Goal: Information Seeking & Learning: Learn about a topic

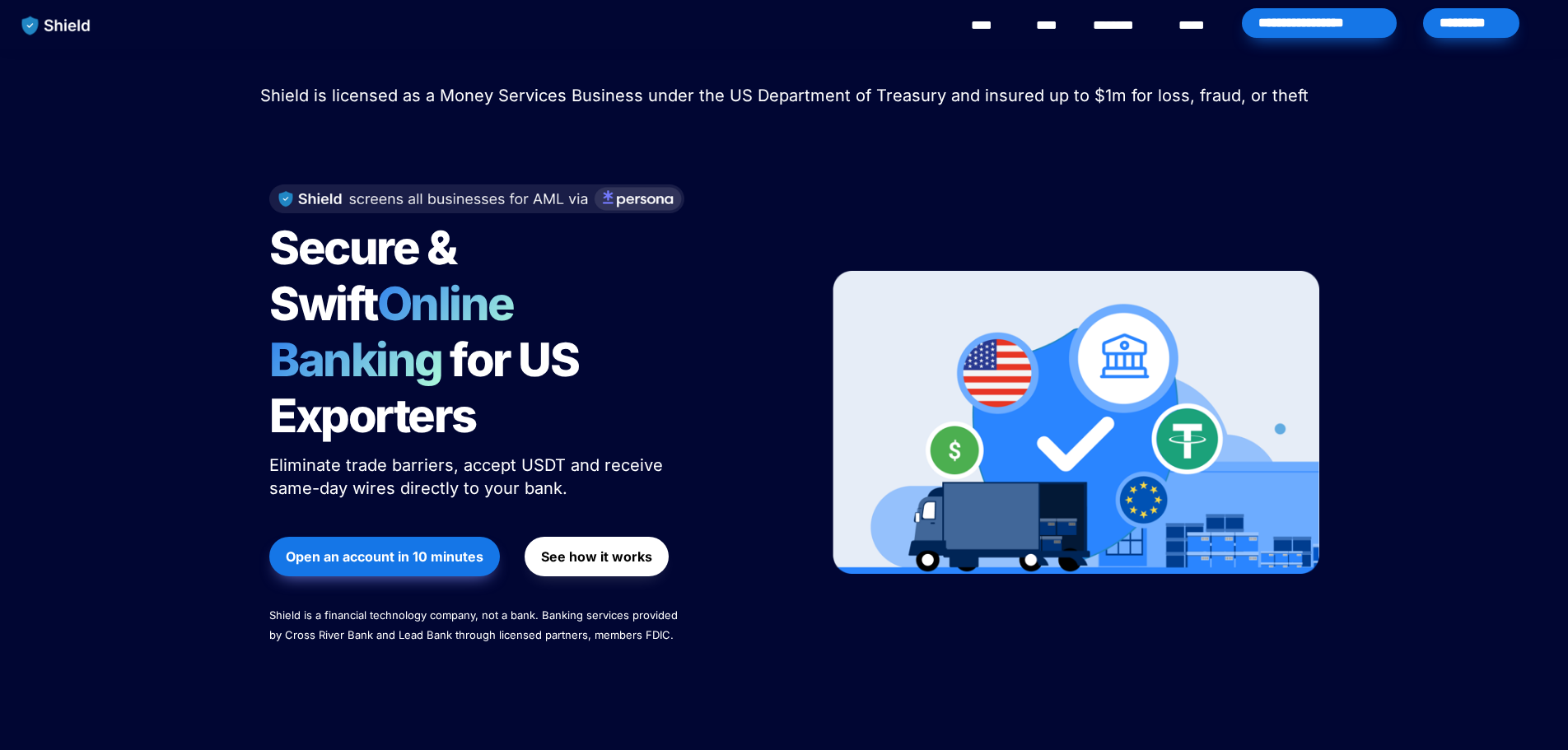
click at [314, 249] on span "Secure & Swift" at bounding box center [366, 276] width 194 height 112
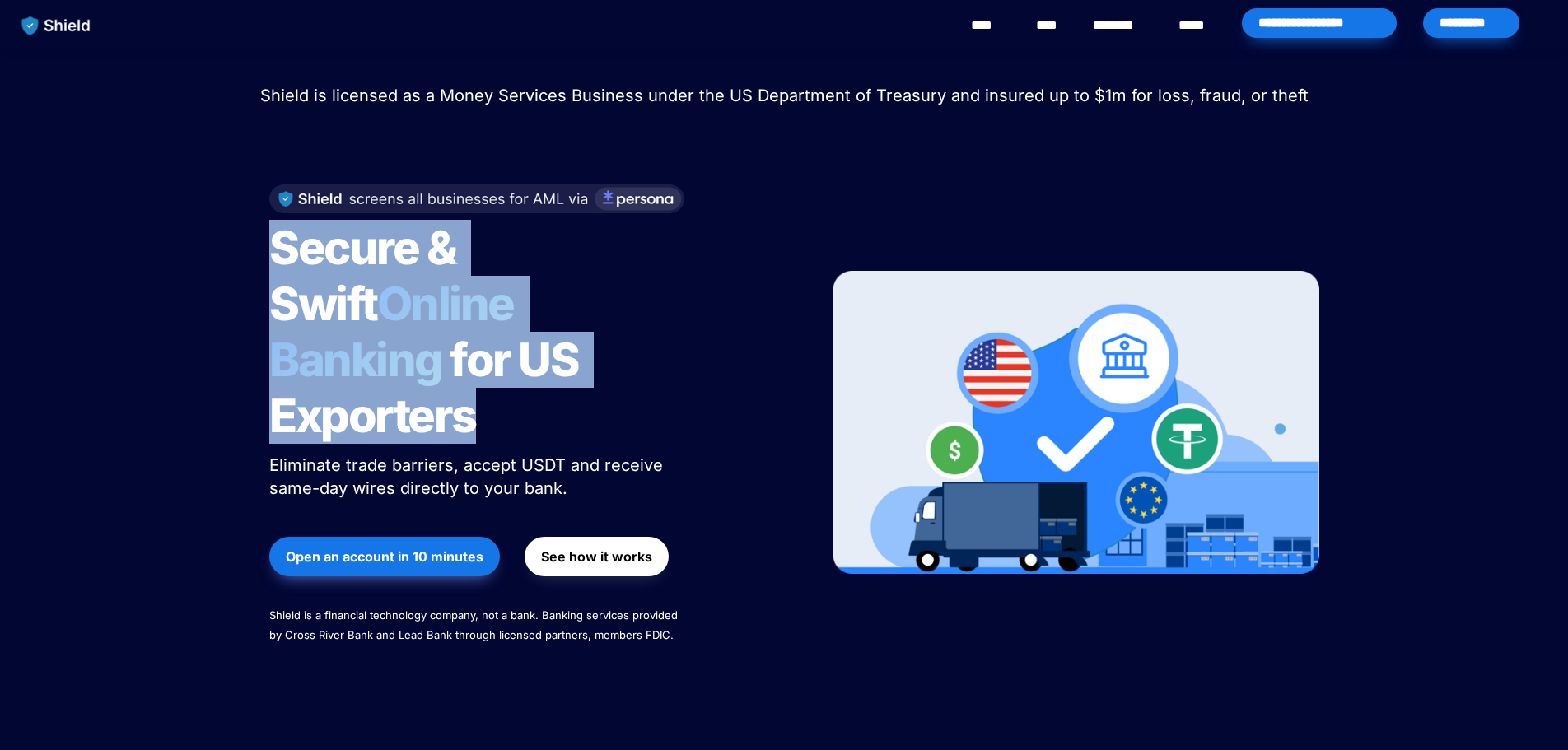
drag, startPoint x: 314, startPoint y: 249, endPoint x: 525, endPoint y: 359, distance: 238.0
click at [525, 359] on h1 "Secure & Swift Online Banking for US Exporters" at bounding box center [474, 332] width 411 height 237
click at [515, 365] on span "for US Exporters" at bounding box center [427, 387] width 317 height 112
drag, startPoint x: 515, startPoint y: 365, endPoint x: 335, endPoint y: 258, distance: 209.4
click at [335, 258] on h1 "Secure & Swift Online Banking for US Exporters" at bounding box center [474, 332] width 411 height 237
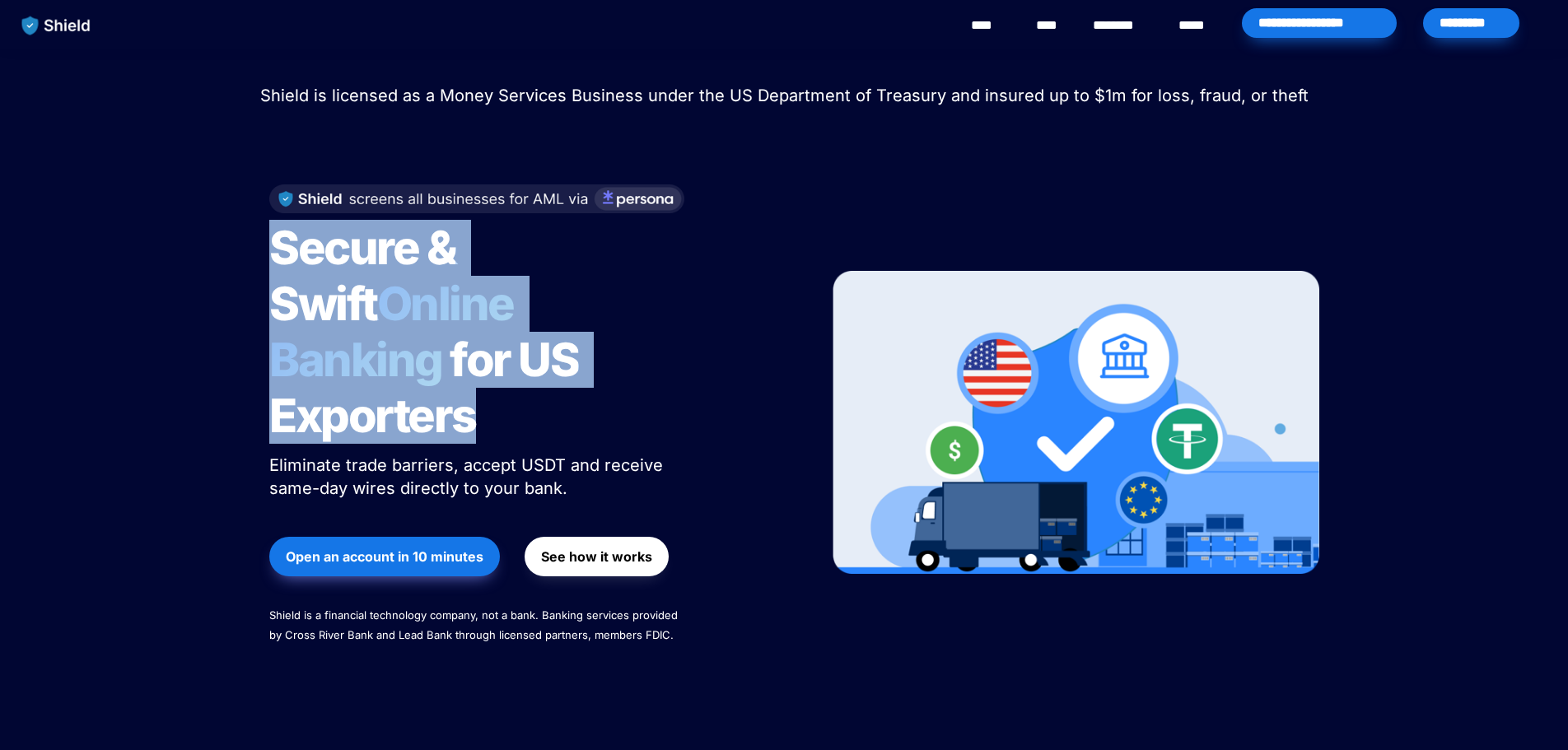
click at [335, 258] on span "Secure & Swift" at bounding box center [366, 276] width 194 height 112
drag, startPoint x: 335, startPoint y: 258, endPoint x: 528, endPoint y: 345, distance: 211.7
click at [528, 345] on h1 "Secure & Swift Online Banking for US Exporters" at bounding box center [474, 332] width 411 height 237
click at [434, 316] on span "Online Banking" at bounding box center [399, 332] width 261 height 112
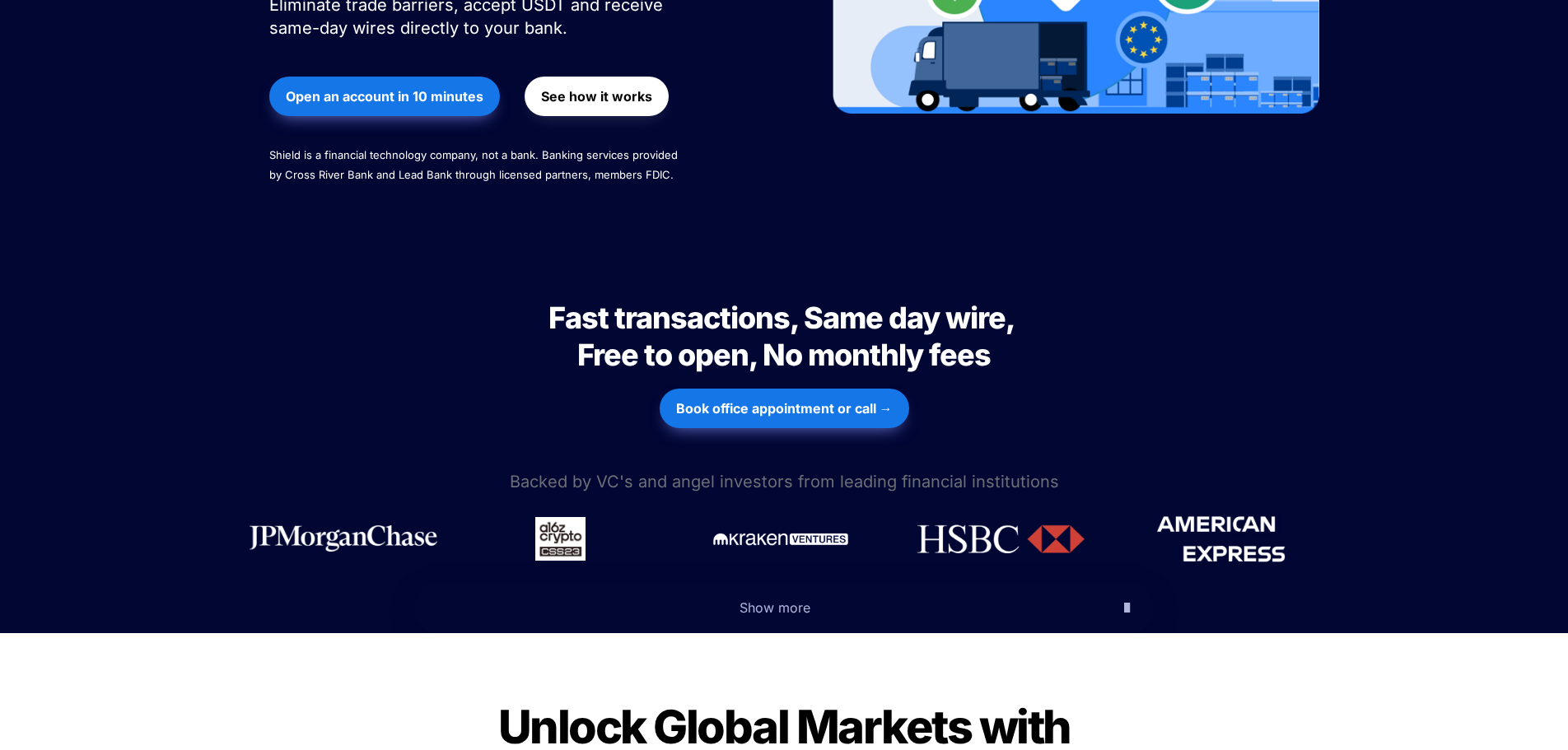
scroll to position [494, 0]
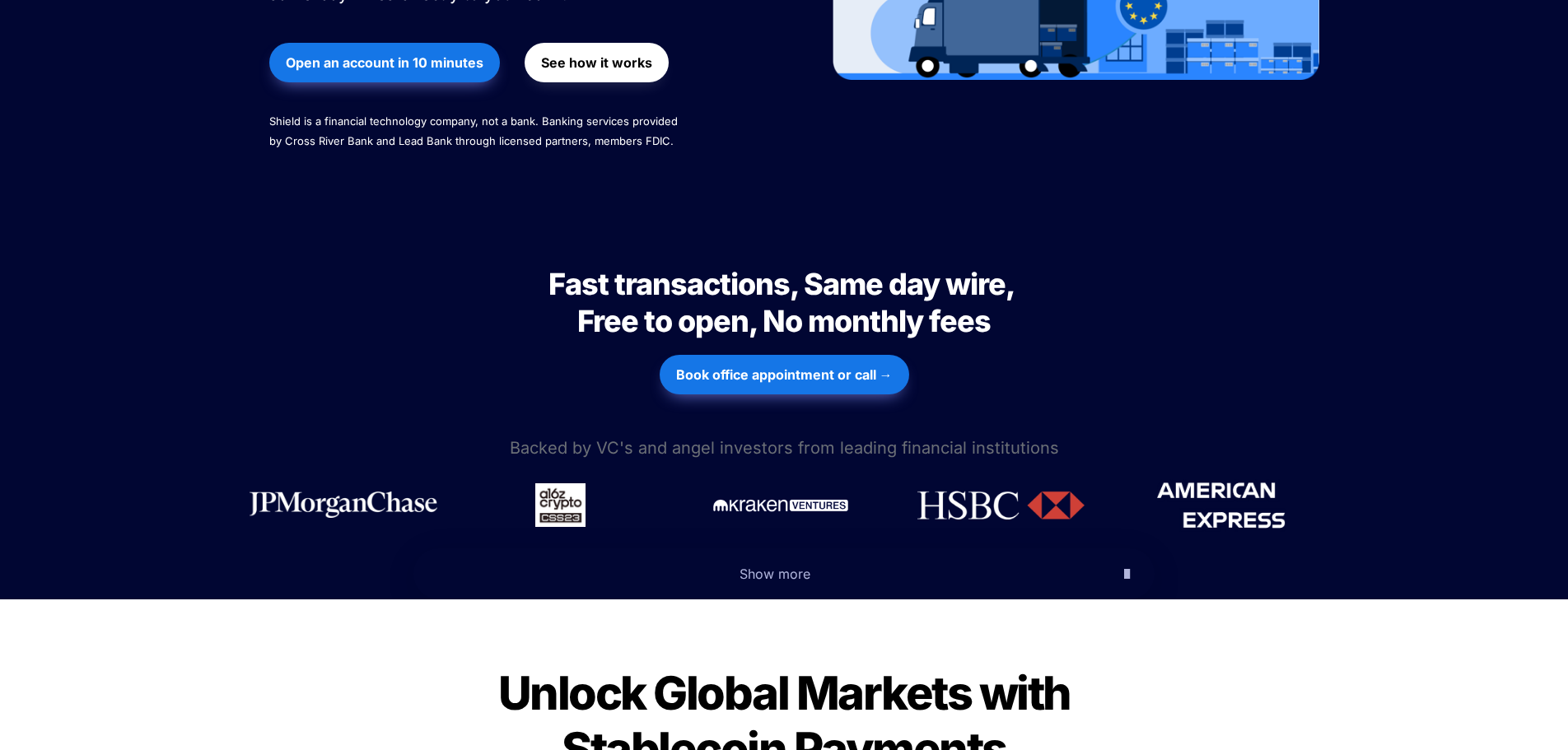
click at [593, 266] on span "Fast transactions, Same day wire, Free to open, No monthly fees" at bounding box center [784, 303] width 471 height 74
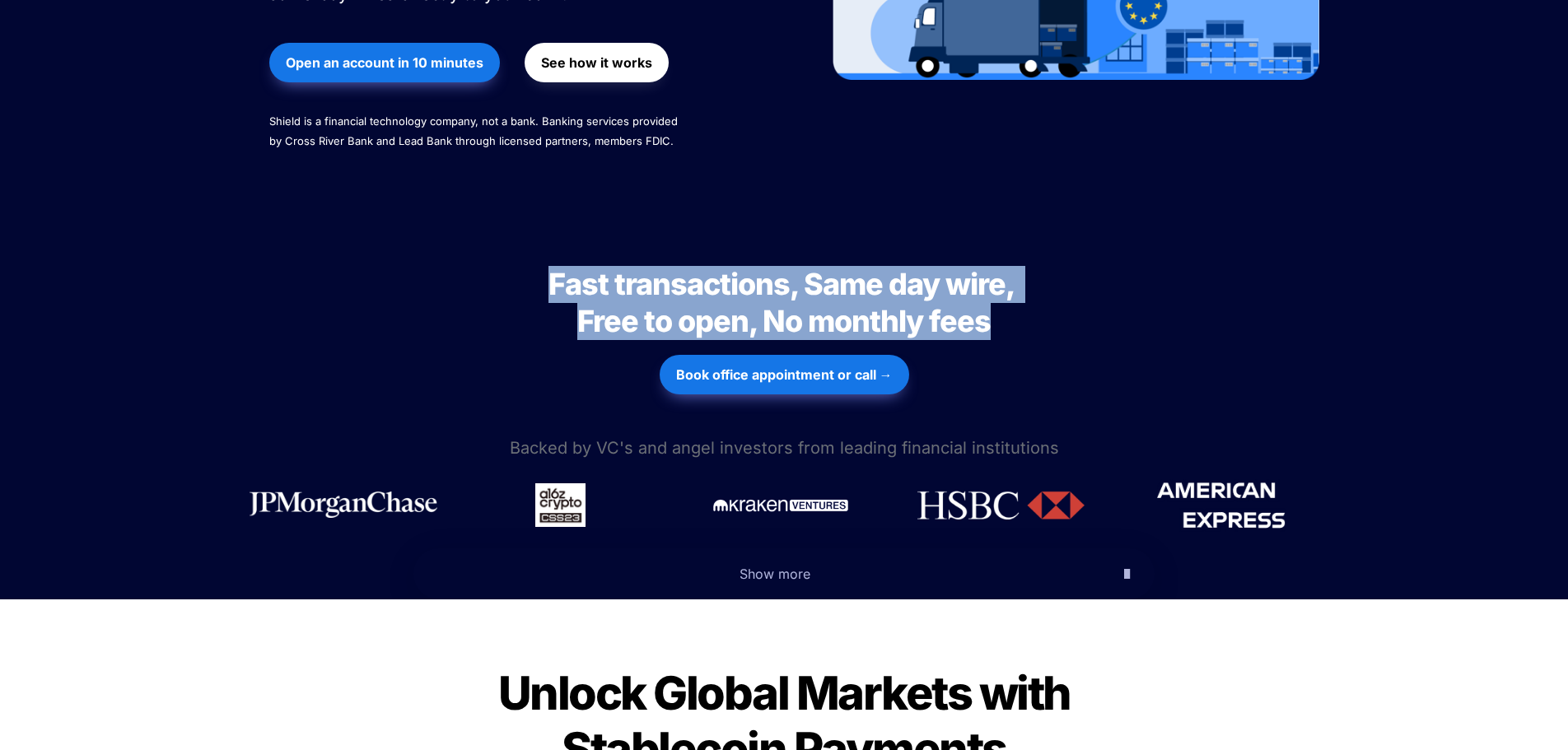
drag, startPoint x: 593, startPoint y: 226, endPoint x: 1000, endPoint y: 265, distance: 408.9
click at [1000, 265] on h2 "Fast transactions, Same day wire, Free to open, No monthly fees" at bounding box center [784, 303] width 577 height 88
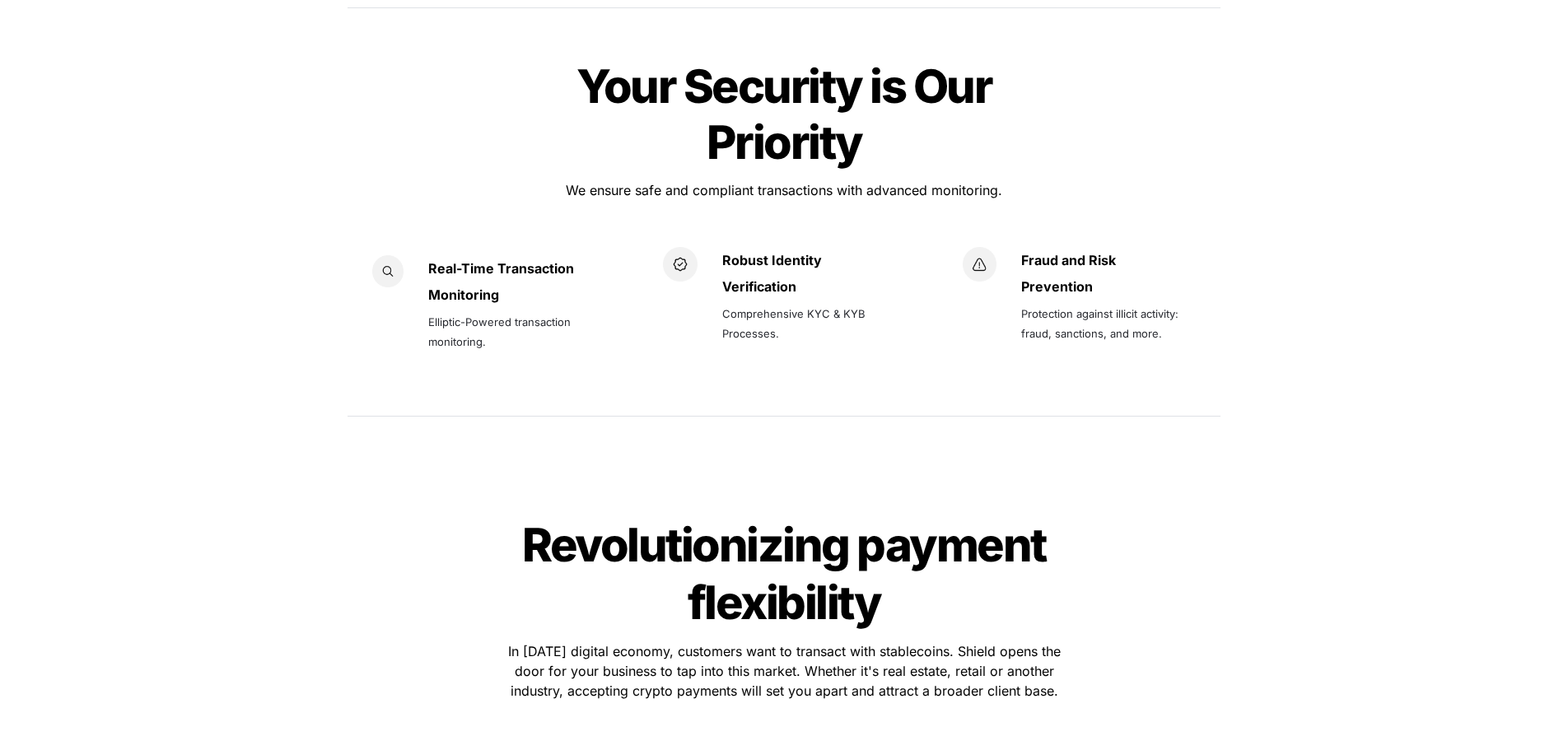
scroll to position [2553, 0]
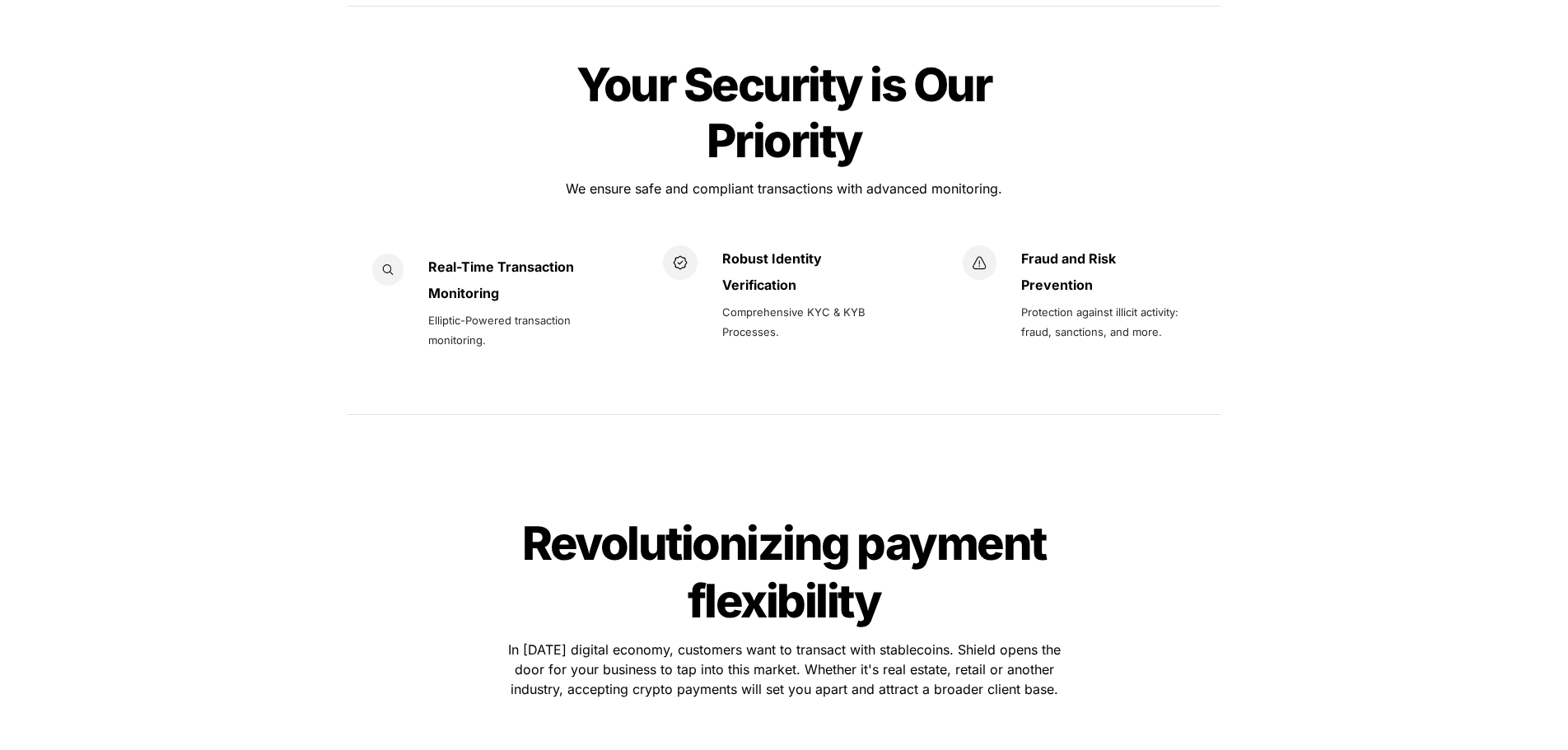
click at [435, 259] on strong "Real-Time Transaction" at bounding box center [501, 267] width 145 height 17
drag, startPoint x: 435, startPoint y: 209, endPoint x: 495, endPoint y: 231, distance: 63.9
click at [495, 254] on div "Real-Time Transaction Monitoring Elliptic-Powered transaction monitoring." at bounding box center [511, 317] width 165 height 125
drag, startPoint x: 495, startPoint y: 235, endPoint x: 554, endPoint y: 236, distance: 59.0
click at [495, 285] on strong "Monitoring" at bounding box center [463, 293] width 71 height 17
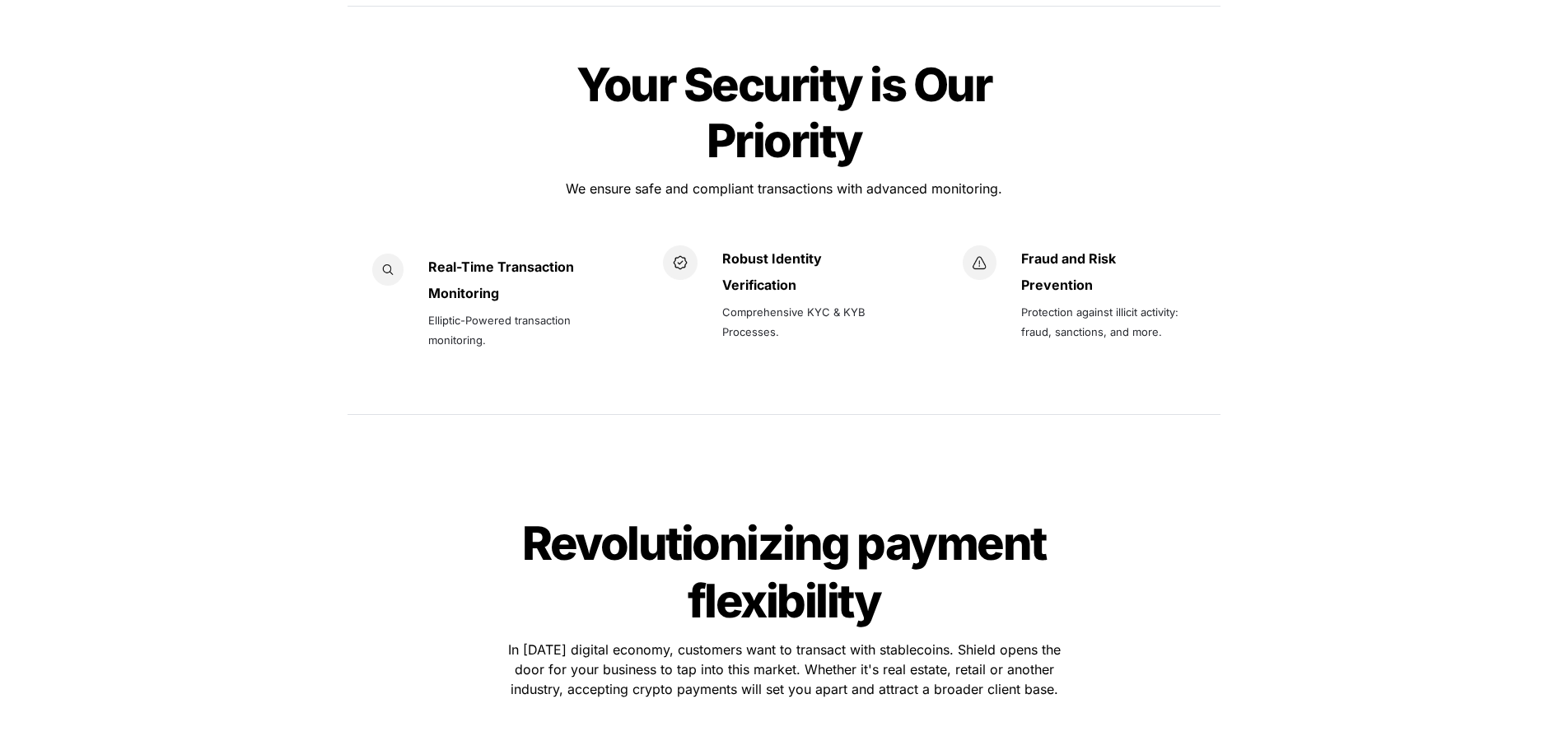
click at [759, 250] on strong "Robust Identity" at bounding box center [772, 258] width 100 height 17
drag, startPoint x: 759, startPoint y: 206, endPoint x: 800, endPoint y: 227, distance: 46.1
click at [800, 245] on div "Robust Identity Verification Comprehensive KYC & KYB Processes." at bounding box center [812, 294] width 179 height 99
click at [791, 277] on strong "Verification" at bounding box center [759, 285] width 74 height 17
drag, startPoint x: 791, startPoint y: 229, endPoint x: 743, endPoint y: 204, distance: 54.1
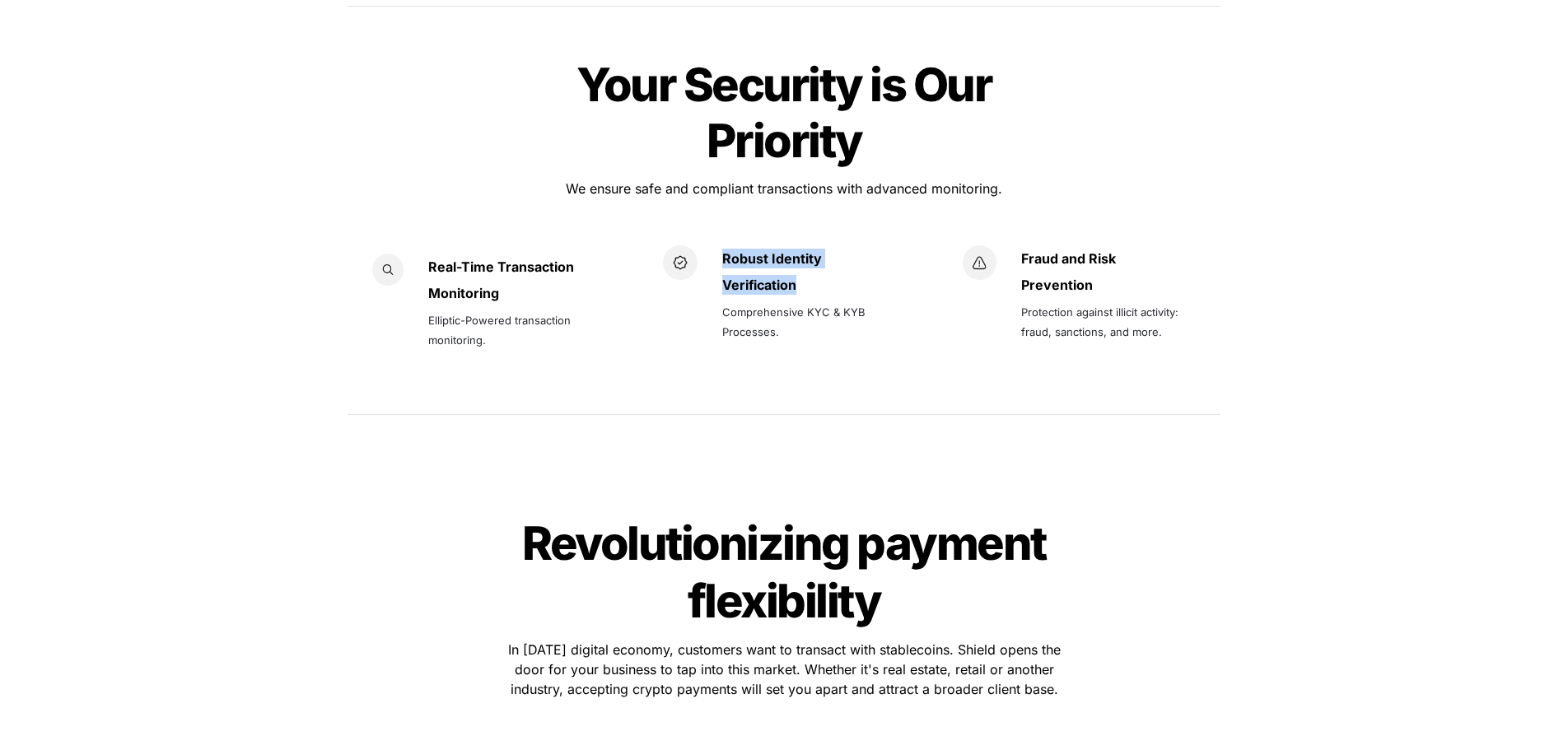
click at [743, 245] on div "Robust Identity Verification Comprehensive KYC & KYB Processes." at bounding box center [812, 294] width 179 height 99
click at [743, 250] on strong "Robust Identity" at bounding box center [772, 258] width 100 height 17
drag, startPoint x: 743, startPoint y: 204, endPoint x: 790, endPoint y: 228, distance: 52.8
click at [790, 245] on div "Robust Identity Verification Comprehensive KYC & KYB Processes." at bounding box center [812, 294] width 179 height 99
click at [790, 277] on strong "Verification" at bounding box center [759, 285] width 74 height 17
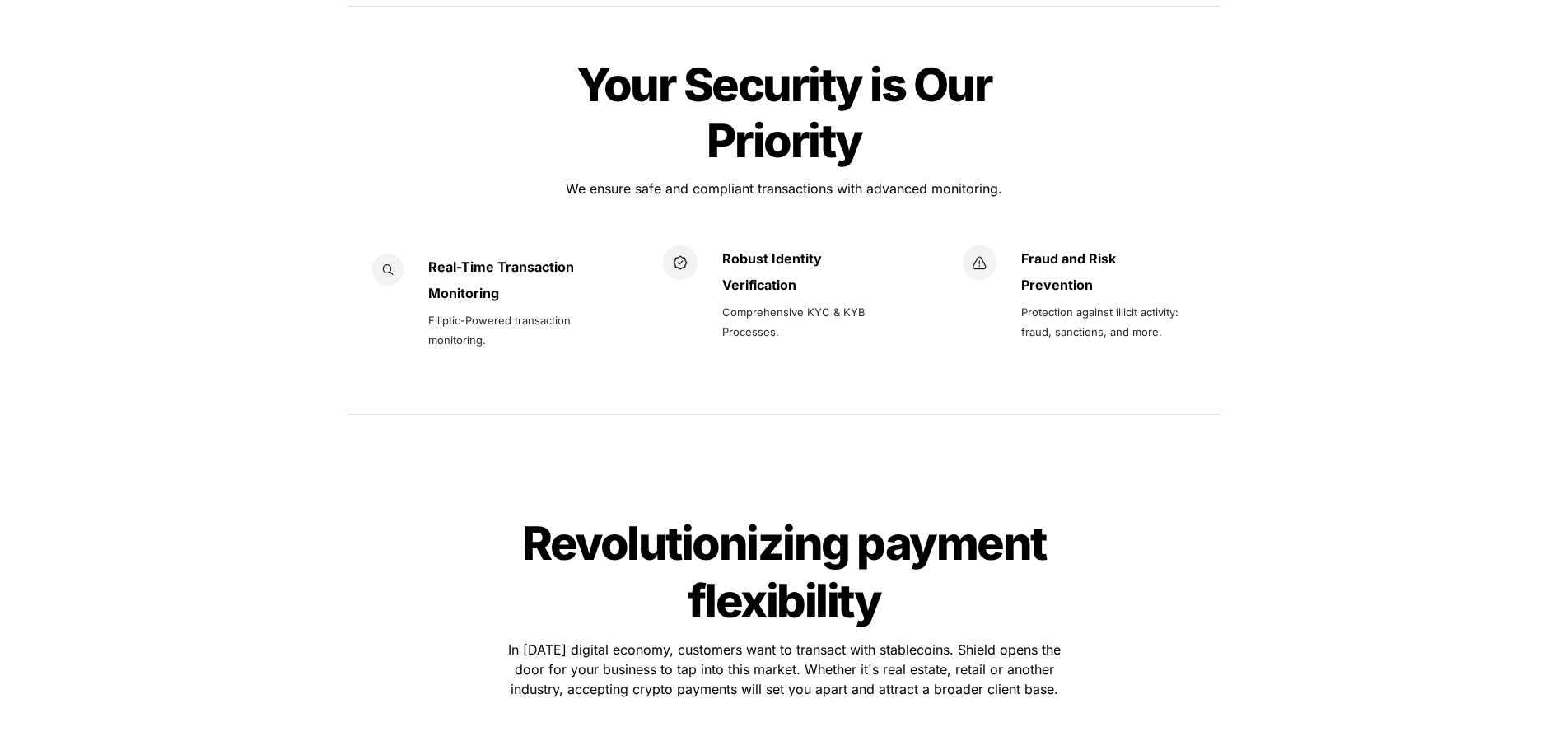
click at [1054, 250] on strong "Fraud and Risk" at bounding box center [1068, 258] width 95 height 17
click at [1045, 250] on strong "Fraud and Risk" at bounding box center [1068, 258] width 95 height 17
drag, startPoint x: 1045, startPoint y: 200, endPoint x: 1086, endPoint y: 220, distance: 45.6
click at [1086, 245] on div "Fraud and Risk Prevention Protection against illicit activity: fraud, sanctions…" at bounding box center [1111, 294] width 179 height 99
click at [1086, 277] on strong "Prevention" at bounding box center [1057, 285] width 72 height 17
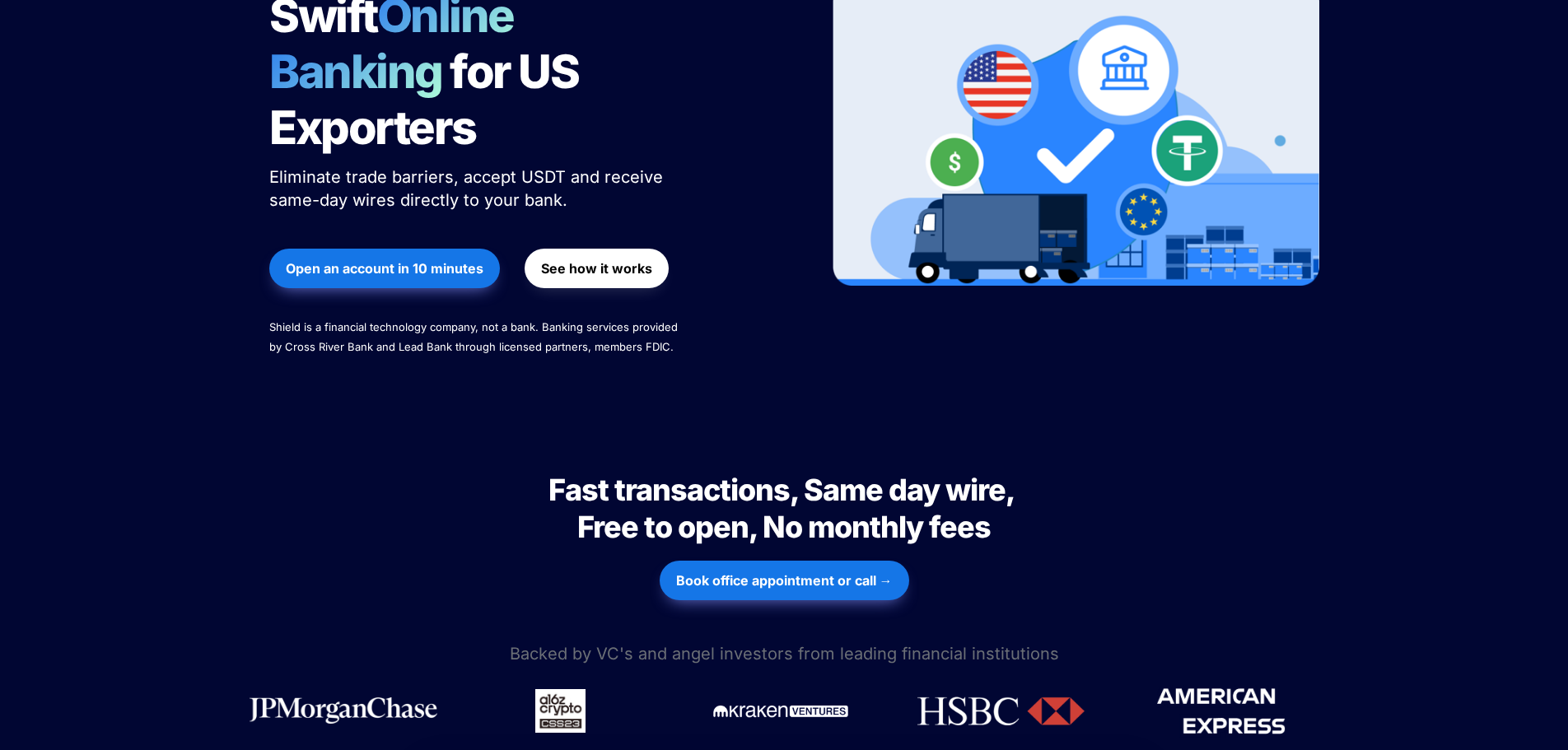
scroll to position [0, 0]
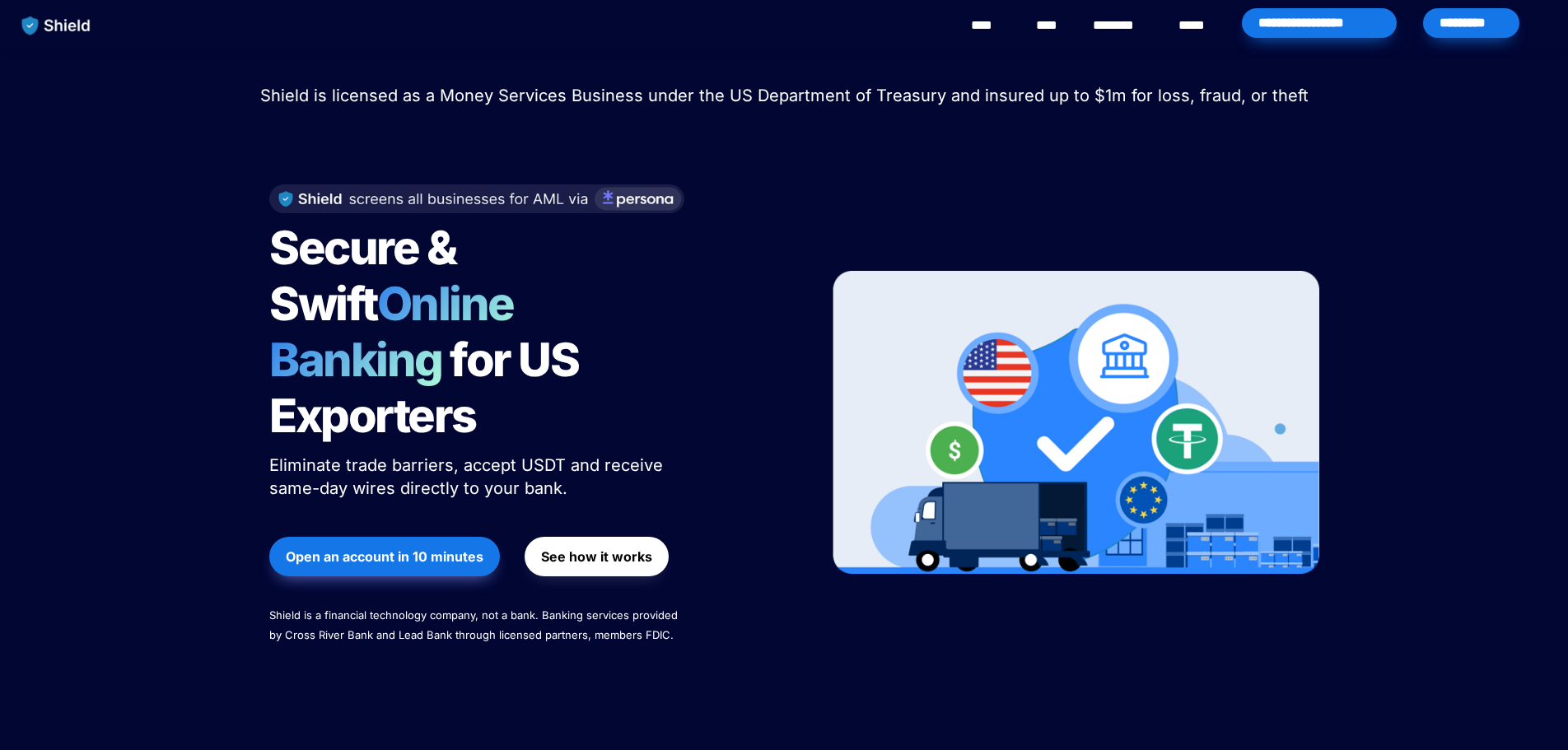
click at [780, 91] on span "Shield is licensed as a Money Services Business under the US Department of Trea…" at bounding box center [784, 96] width 1048 height 20
drag, startPoint x: 780, startPoint y: 91, endPoint x: 890, endPoint y: 102, distance: 110.5
click at [890, 102] on span "Shield is licensed as a Money Services Business under the US Department of Trea…" at bounding box center [784, 96] width 1048 height 20
click at [995, 104] on span "Shield is licensed as a Money Services Business under the US Department of Trea…" at bounding box center [784, 96] width 1048 height 20
click at [1091, 96] on span "Shield is licensed as a Money Services Business under the US Department of Trea…" at bounding box center [784, 96] width 1048 height 20
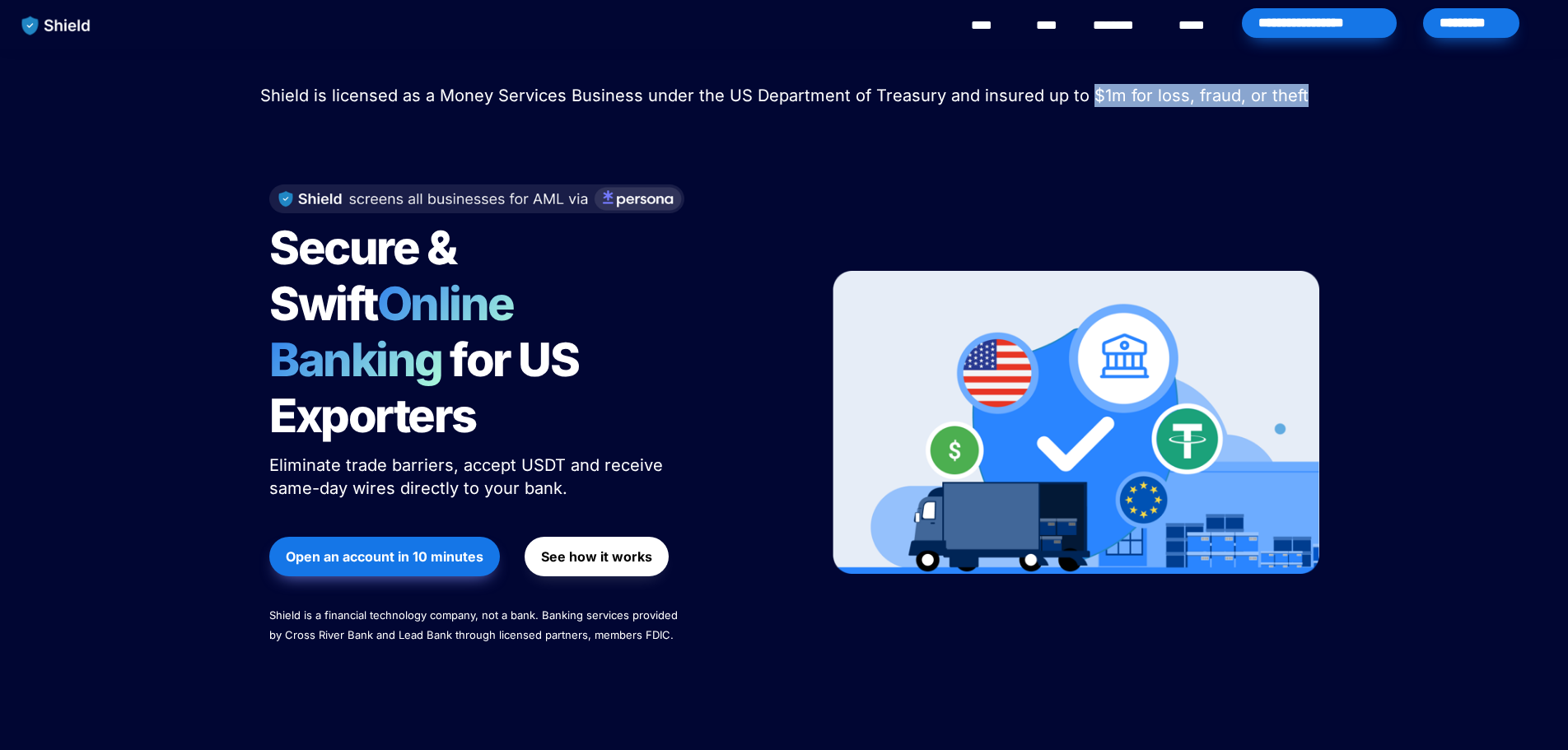
drag, startPoint x: 1091, startPoint y: 96, endPoint x: 1297, endPoint y: 97, distance: 206.0
click at [1307, 100] on p "Shield is licensed as a Money Services Business under the US Department of Trea…" at bounding box center [784, 96] width 1527 height 30
click at [1293, 96] on span "Shield is licensed as a Money Services Business under the US Department of Trea…" at bounding box center [784, 96] width 1048 height 20
click at [1291, 96] on span "Shield is licensed as a Money Services Business under the US Department of Trea…" at bounding box center [784, 96] width 1048 height 20
click at [833, 94] on span "Shield is licensed as a Money Services Business under the US Department of Trea…" at bounding box center [784, 96] width 1048 height 20
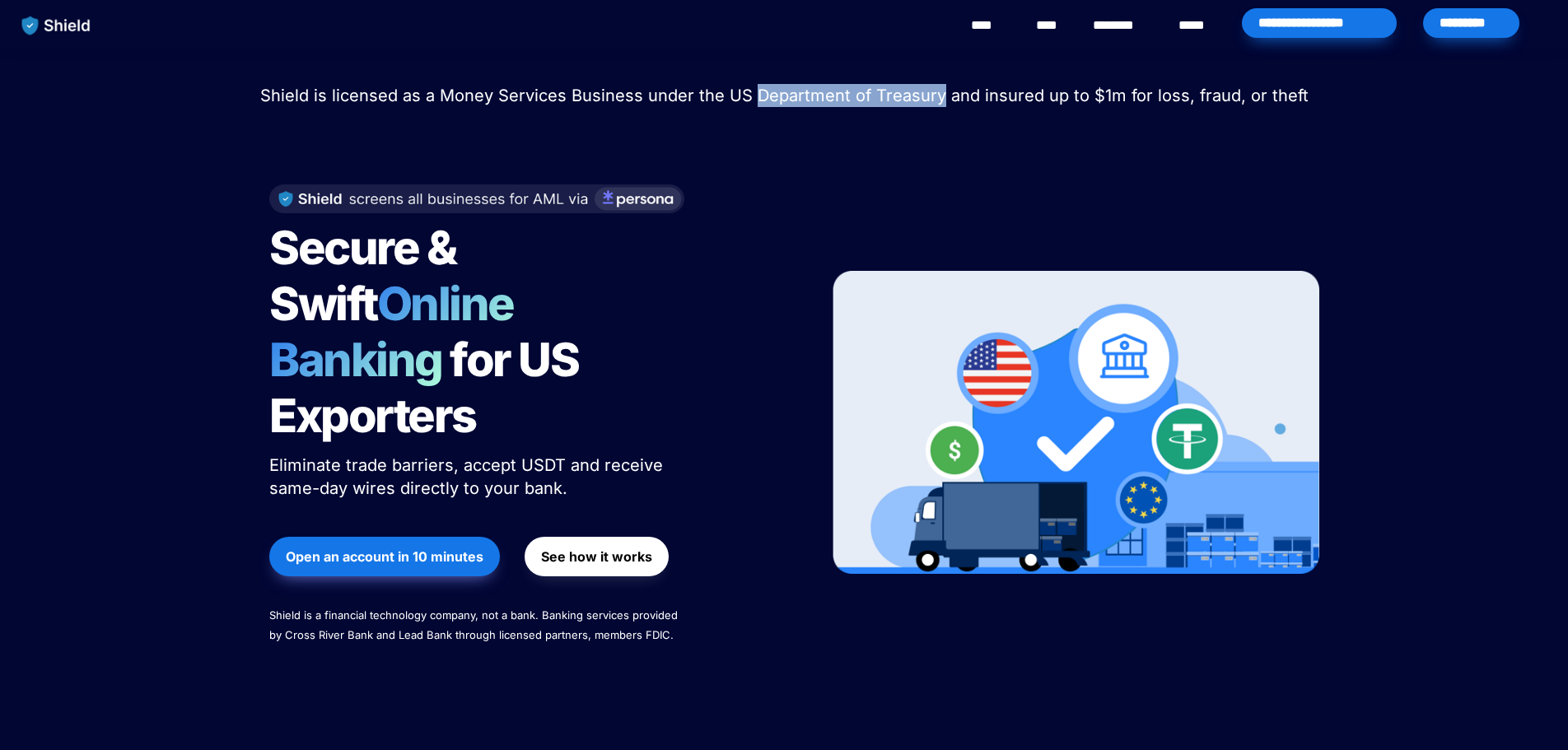
drag, startPoint x: 833, startPoint y: 94, endPoint x: 887, endPoint y: 96, distance: 54.0
click at [887, 96] on span "Shield is licensed as a Money Services Business under the US Department of Trea…" at bounding box center [784, 96] width 1048 height 20
click at [1038, 34] on link "****" at bounding box center [1050, 26] width 28 height 20
click at [347, 250] on span "Secure & Swift" at bounding box center [366, 276] width 194 height 112
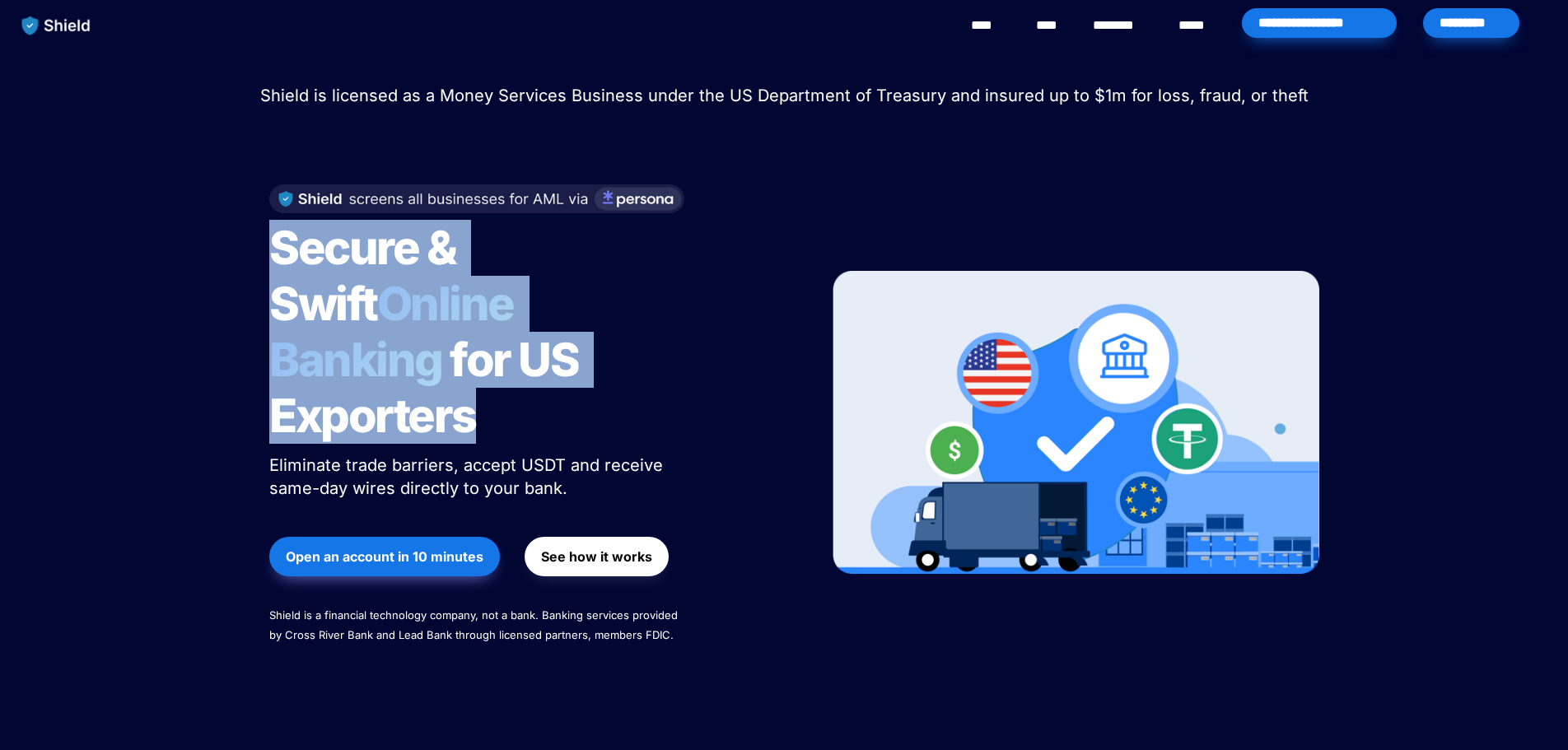
drag, startPoint x: 347, startPoint y: 250, endPoint x: 570, endPoint y: 352, distance: 245.2
click at [570, 352] on h1 "Secure & Swift Online Banking for US Exporters" at bounding box center [474, 332] width 411 height 237
click at [587, 332] on span "for US Exporters" at bounding box center [427, 387] width 317 height 112
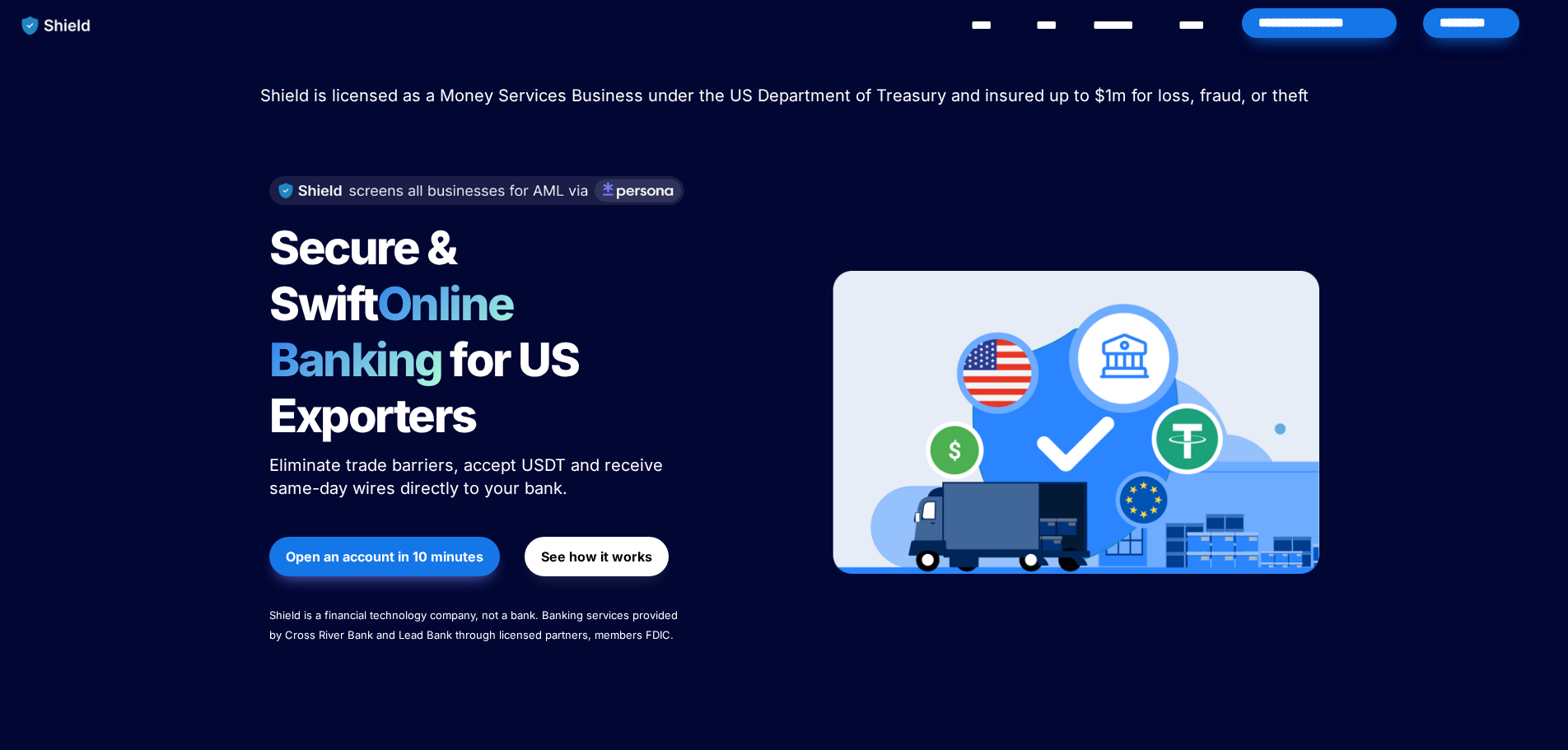
click at [629, 192] on img at bounding box center [476, 190] width 415 height 29
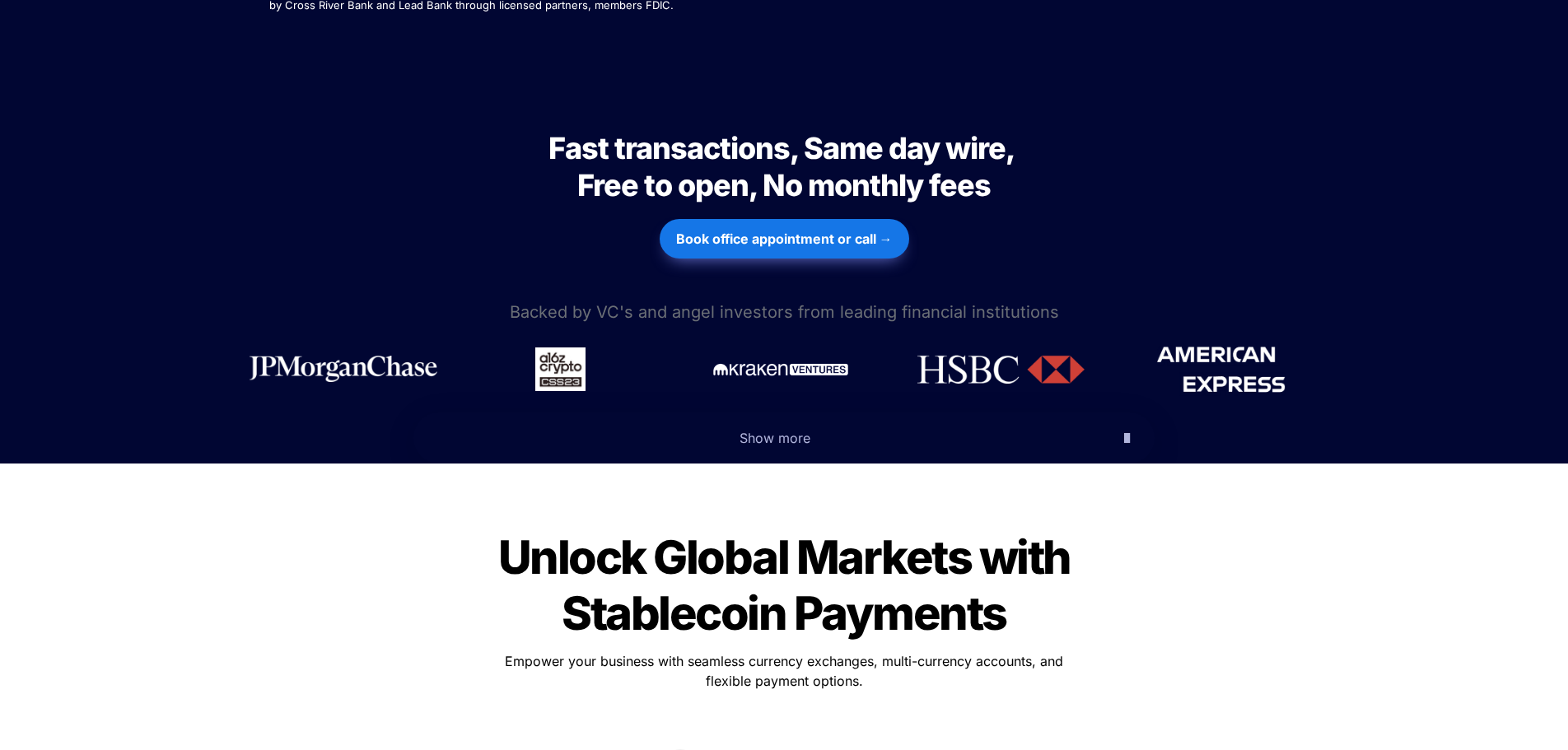
scroll to position [658, 0]
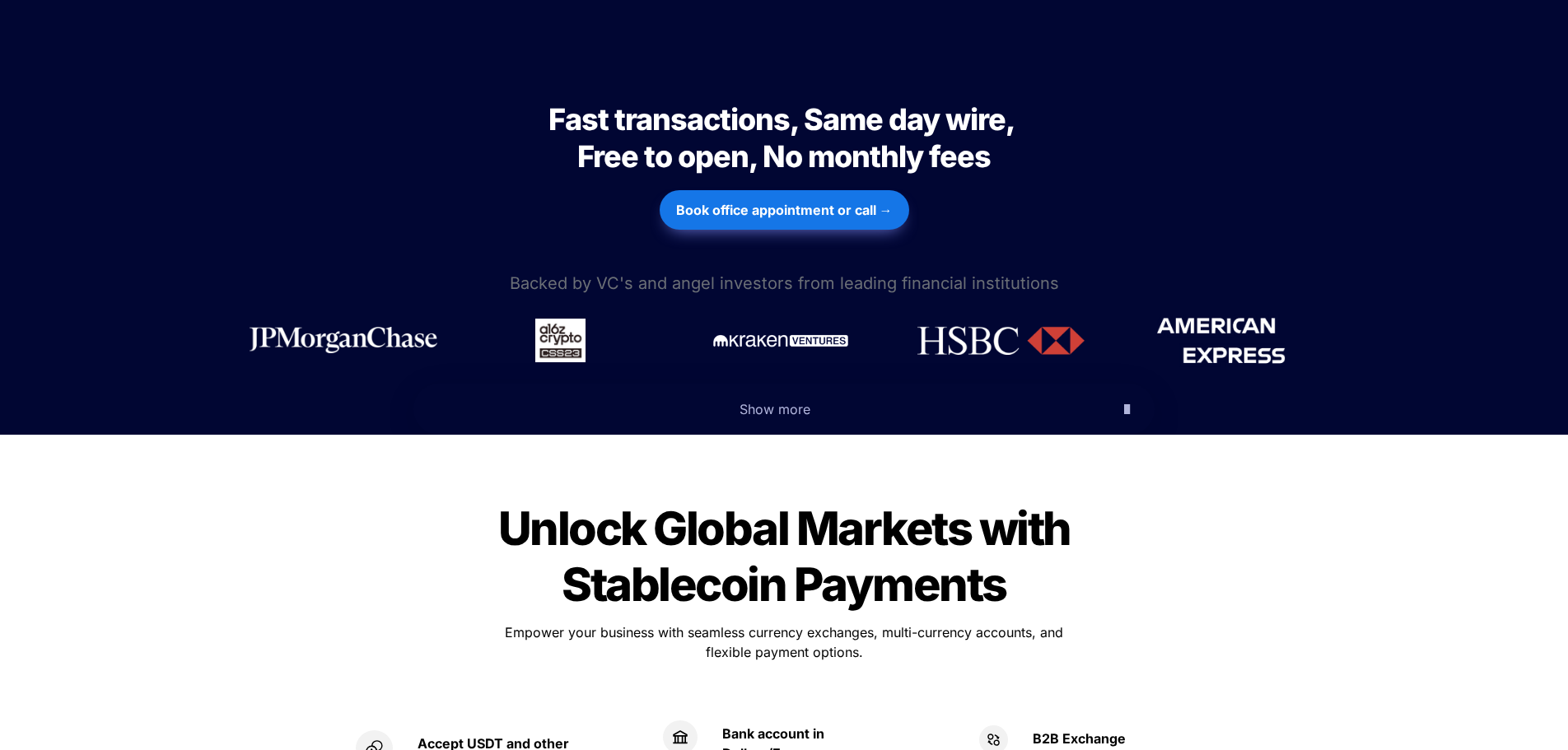
click at [765, 401] on span "Show more" at bounding box center [774, 409] width 71 height 17
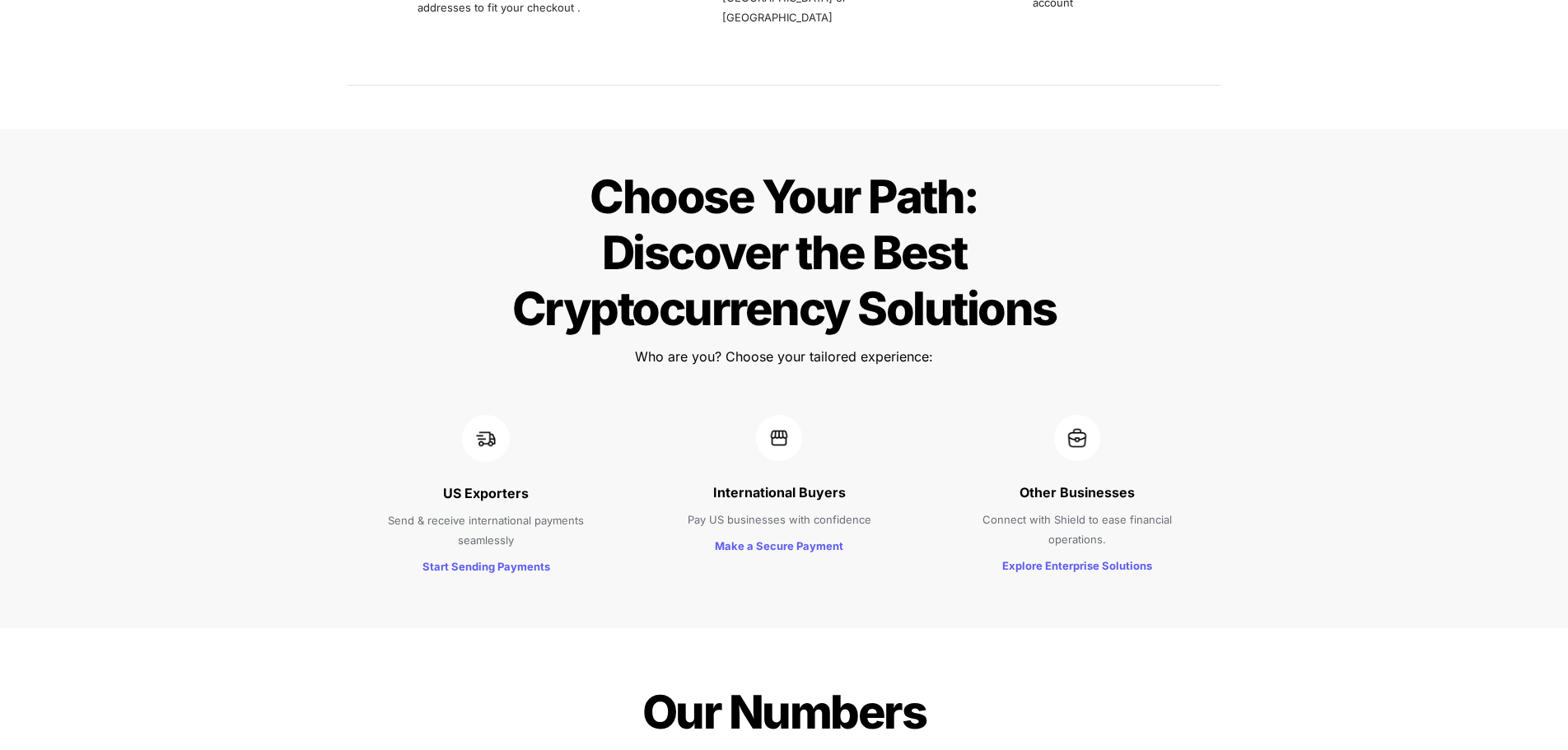
scroll to position [1976, 0]
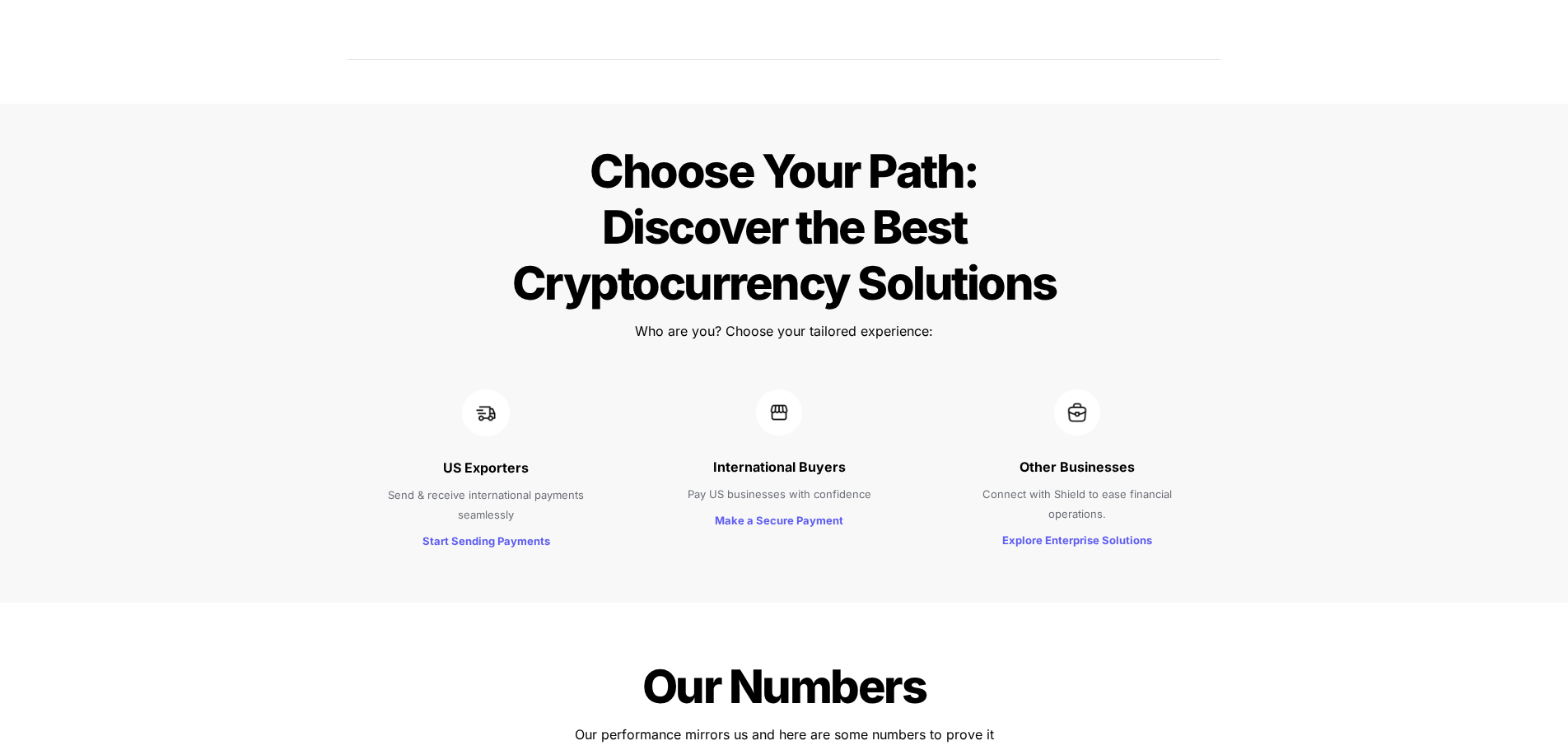
click at [450, 459] on strong "US Exporters" at bounding box center [486, 467] width 86 height 17
drag, startPoint x: 450, startPoint y: 413, endPoint x: 563, endPoint y: 453, distance: 119.9
click at [559, 453] on div "US Exporters Send & receive international payments seamlessly Start Sending Pay…" at bounding box center [486, 471] width 273 height 197
click at [563, 481] on p "Send & receive international payments seamlessly" at bounding box center [485, 504] width 232 height 46
click at [719, 458] on strong "International Buyers" at bounding box center [779, 466] width 132 height 17
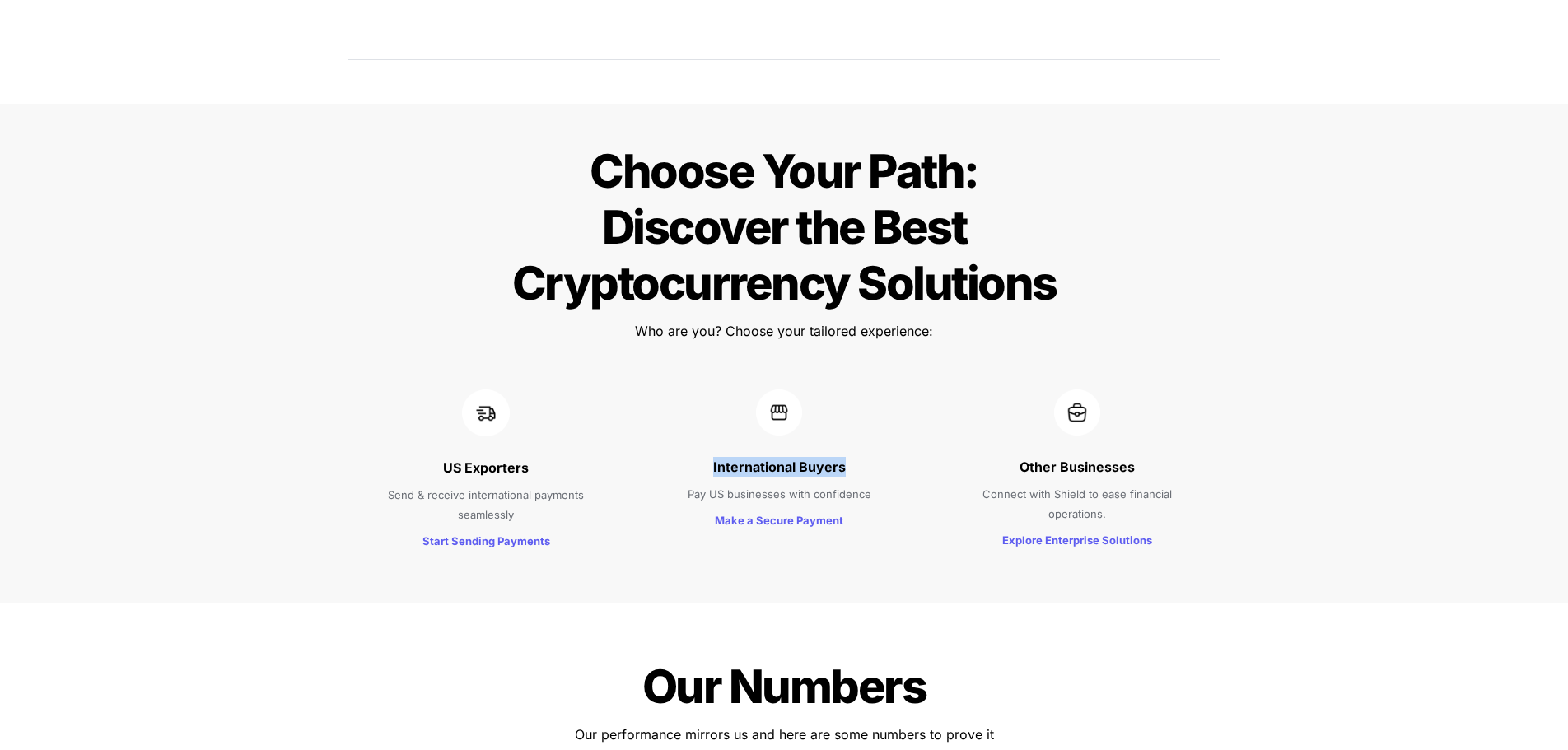
drag, startPoint x: 719, startPoint y: 413, endPoint x: 903, endPoint y: 422, distance: 184.2
click at [903, 422] on div "International Buyers Pay US businesses with confidence Make a Secure Payment" at bounding box center [779, 471] width 264 height 197
click at [912, 438] on div "US Exporters Send & receive international payments seamlessly Start Sending Pay…" at bounding box center [784, 471] width 577 height 197
click at [1043, 458] on strong "Other Businesses" at bounding box center [1077, 466] width 116 height 17
drag, startPoint x: 1043, startPoint y: 411, endPoint x: 1162, endPoint y: 440, distance: 122.5
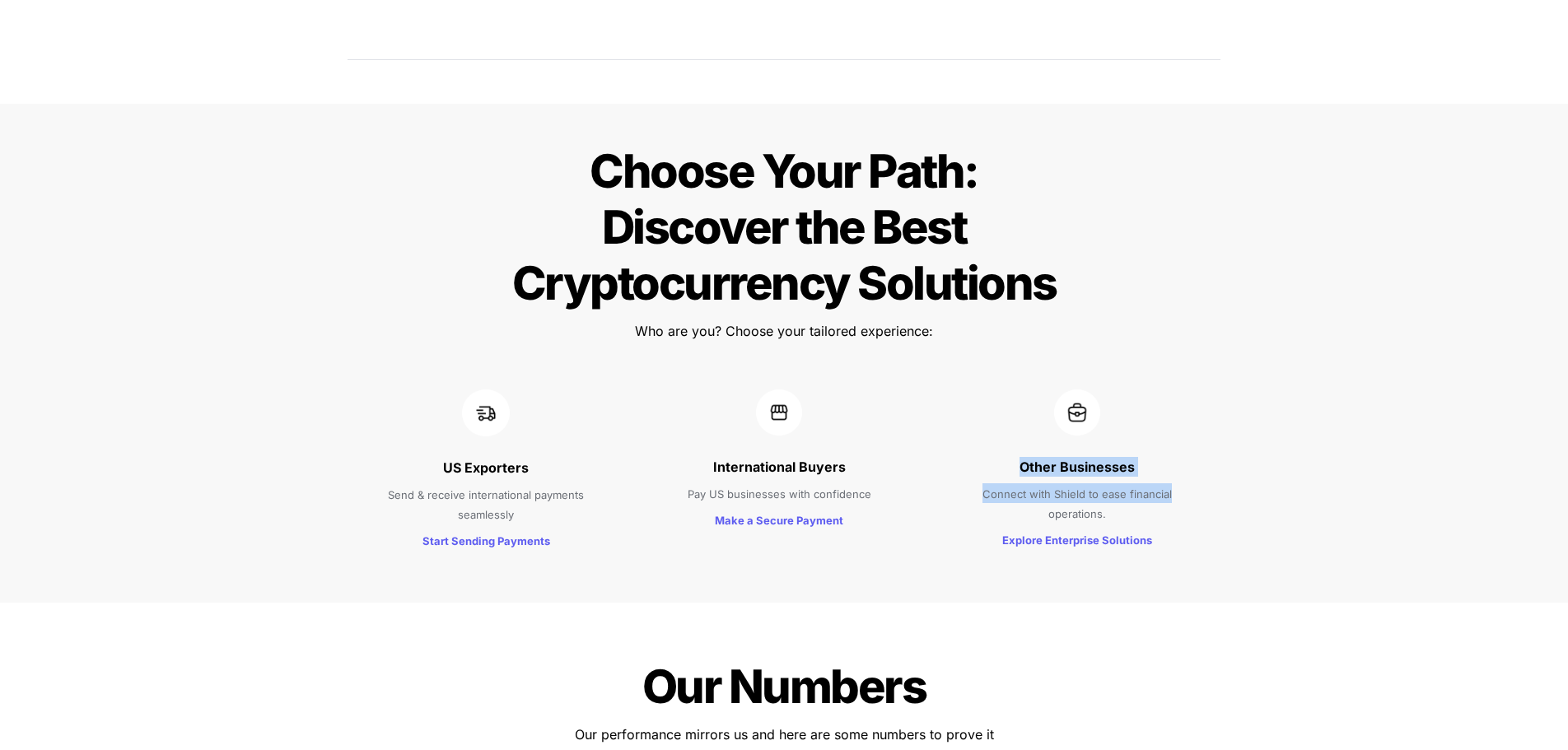
click at [1162, 440] on div "Other Businesses Connect with Shield to ease financial operations. Explore Ente…" at bounding box center [1077, 471] width 283 height 197
click at [1162, 487] on span "Connect with Shield to ease financial operations." at bounding box center [1078, 503] width 192 height 33
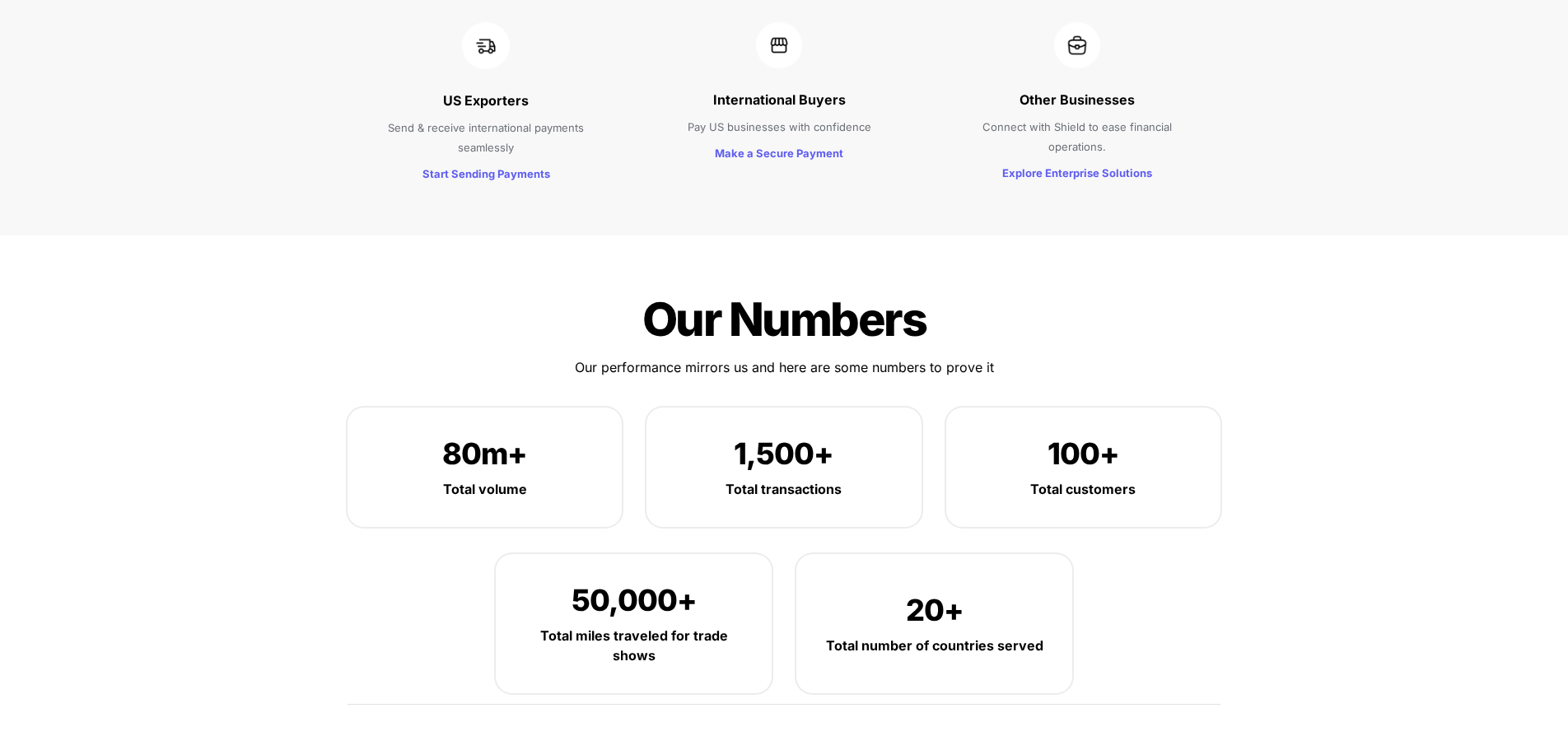
scroll to position [2387, 0]
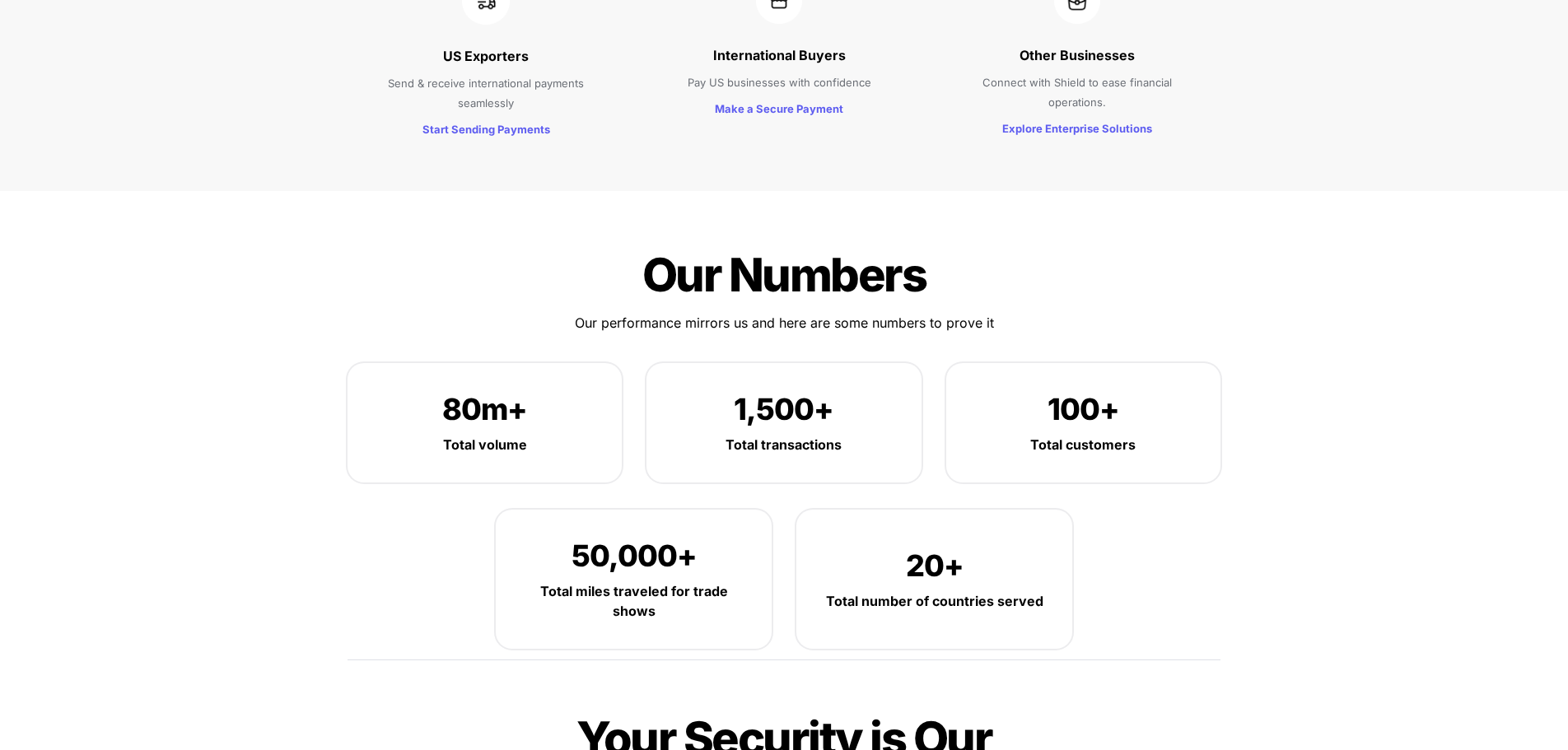
click at [663, 247] on span "Our Numbers" at bounding box center [784, 275] width 284 height 56
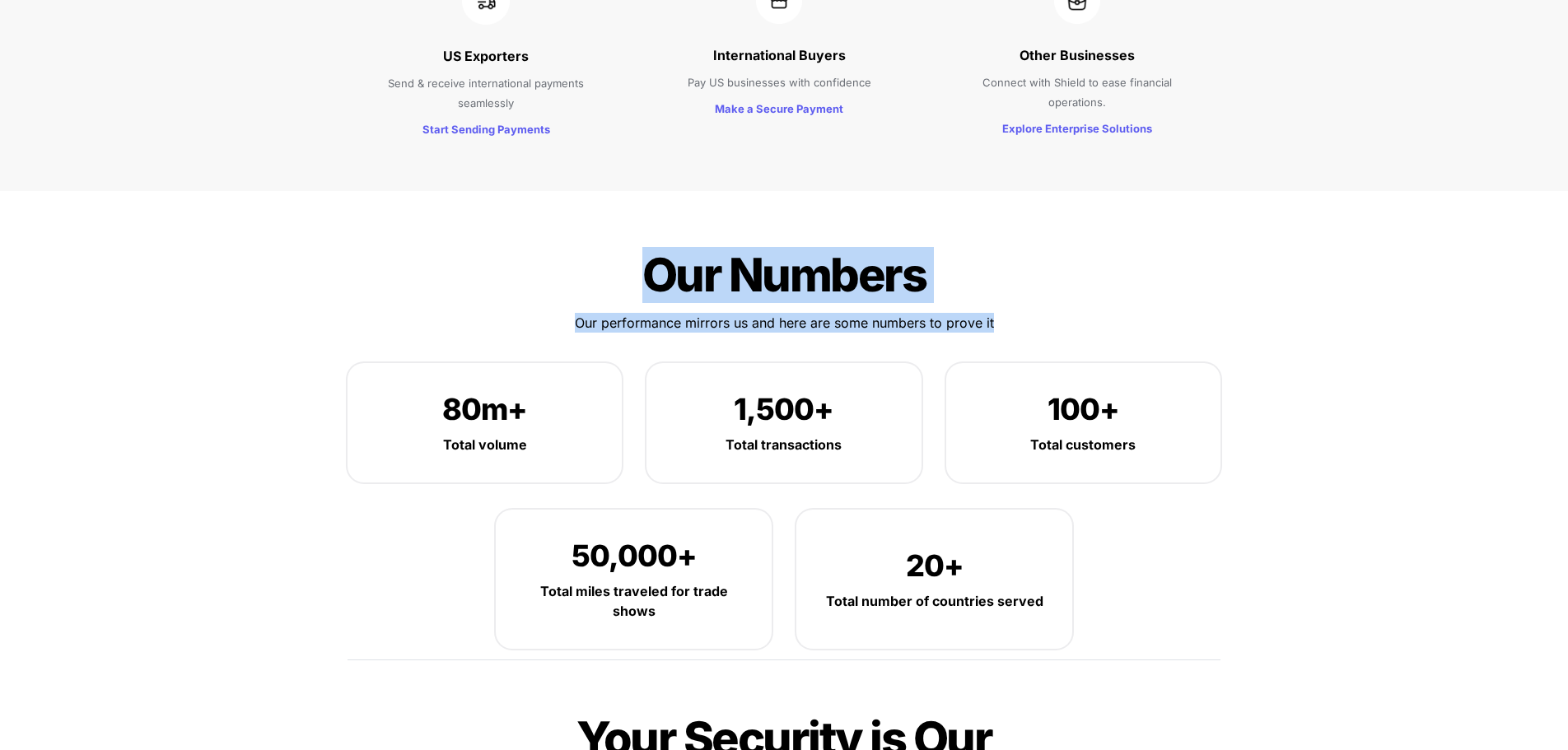
drag, startPoint x: 663, startPoint y: 216, endPoint x: 1059, endPoint y: 277, distance: 400.7
click at [1059, 277] on div "Our Numbers Our Numbers Our performance mirrors us and here are some numbers to…" at bounding box center [783, 455] width 906 height 463
click at [1059, 310] on p "Our performance mirrors us and here are some numbers to prove it" at bounding box center [784, 323] width 577 height 26
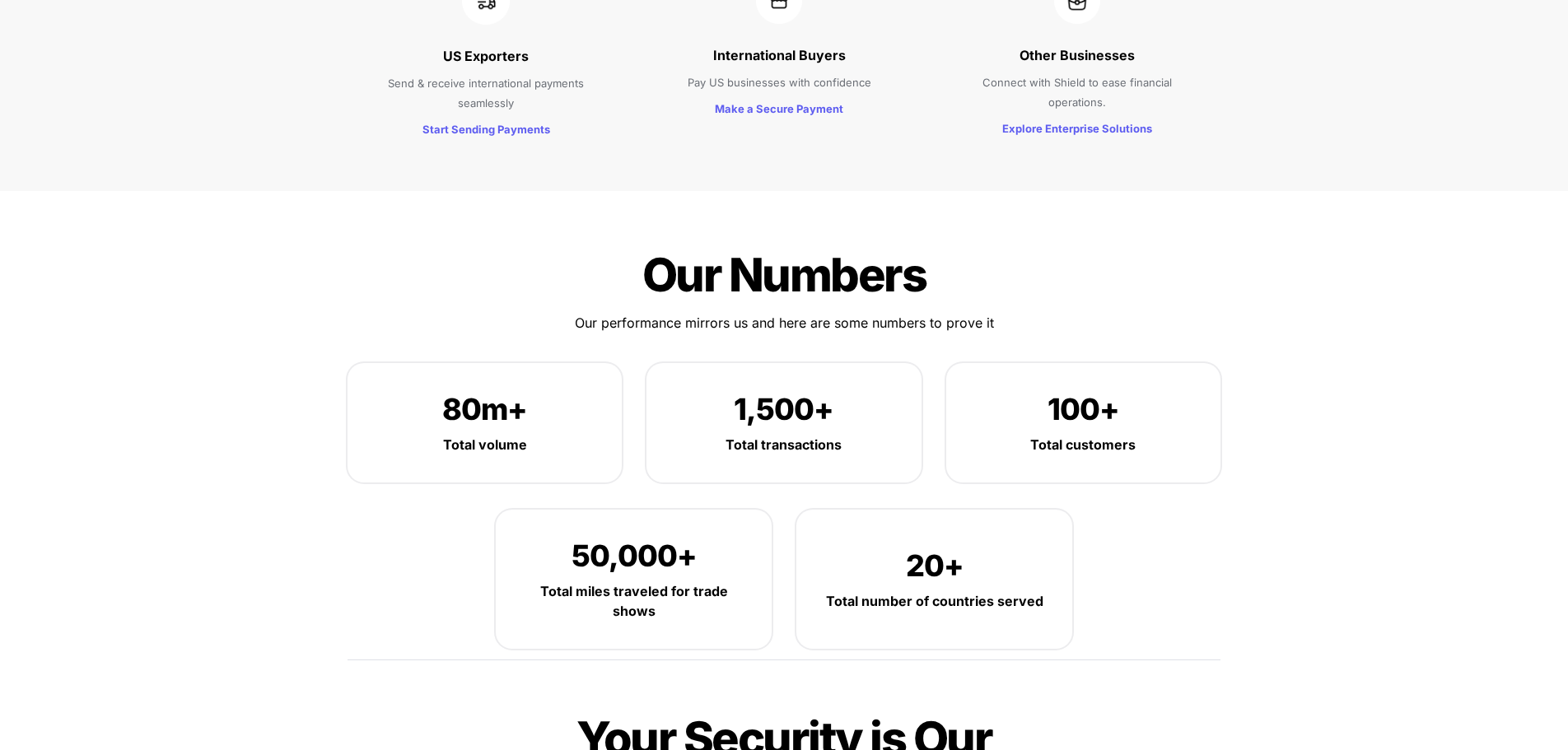
scroll to position [2800, 0]
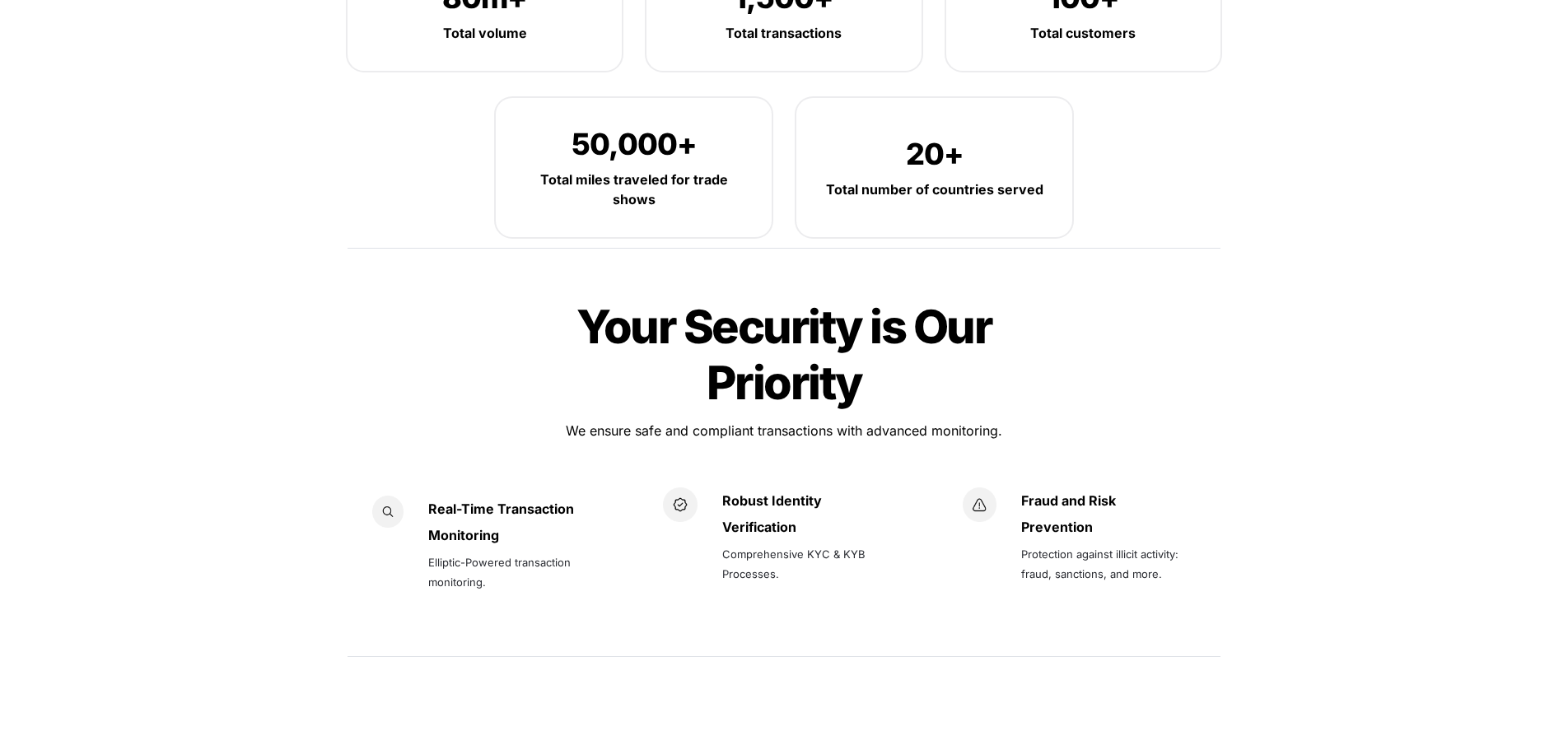
click at [607, 299] on span "Your Security is Our Priority" at bounding box center [788, 355] width 423 height 112
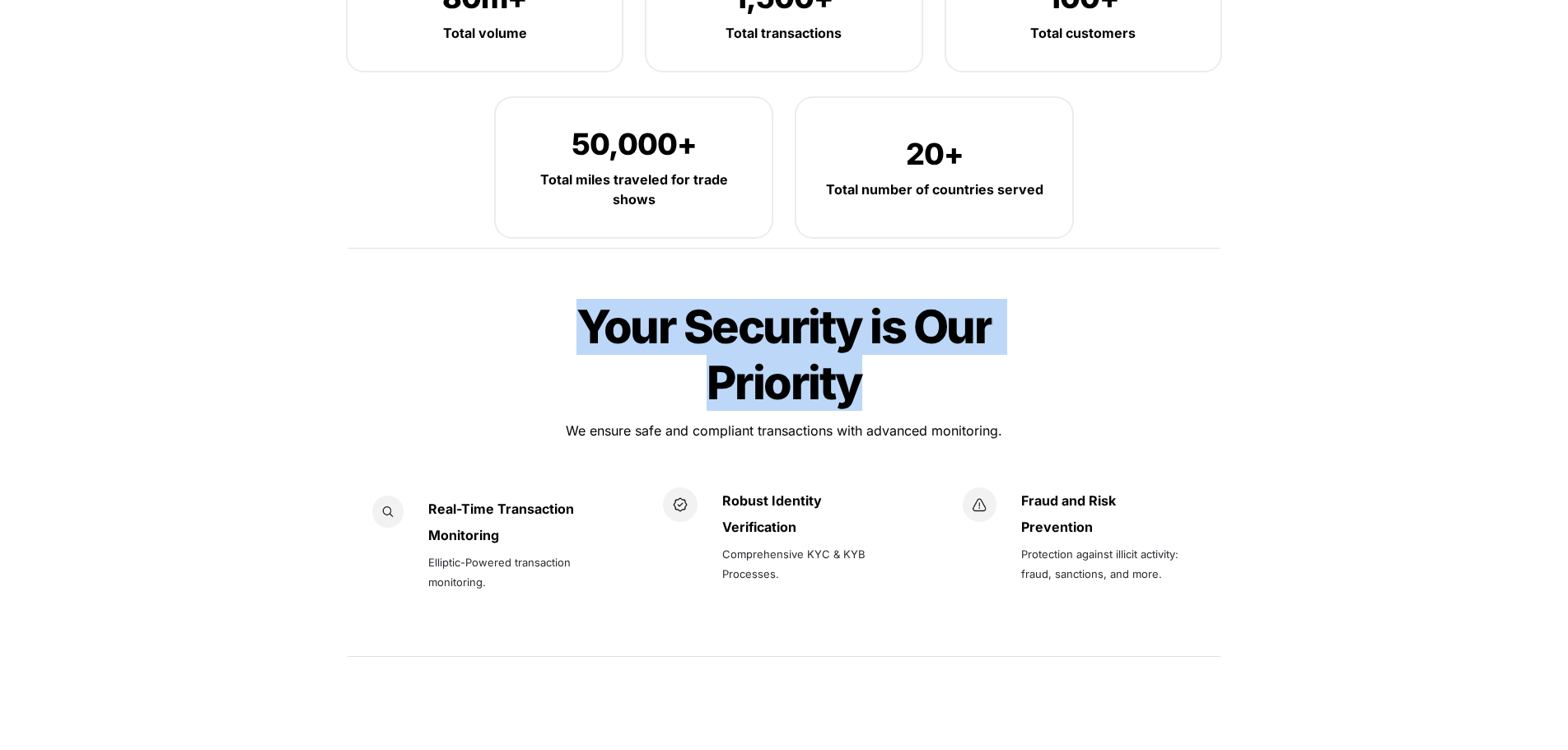
drag, startPoint x: 607, startPoint y: 264, endPoint x: 881, endPoint y: 348, distance: 286.6
click at [881, 348] on h1 "Your Security is Our Priority" at bounding box center [784, 355] width 494 height 125
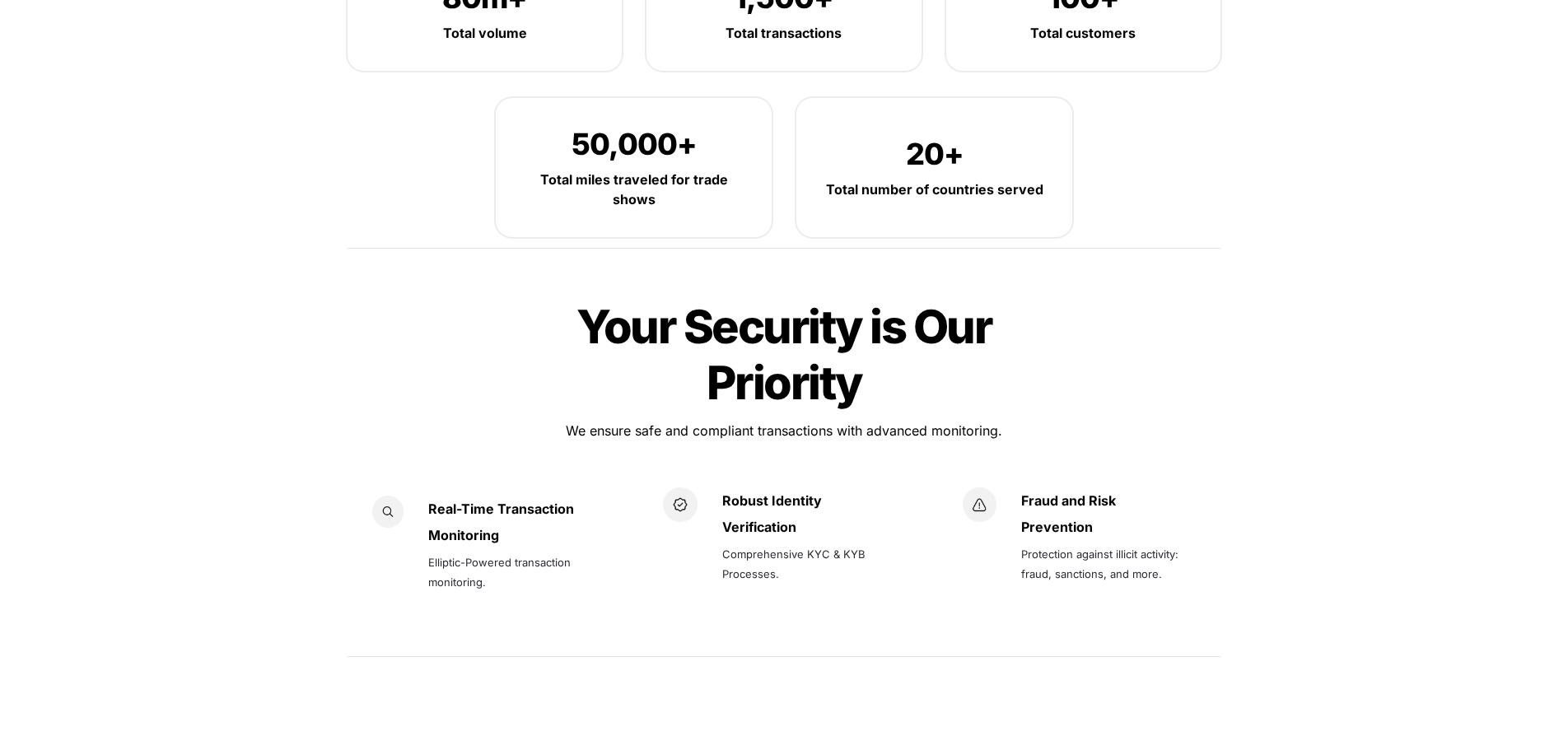
click at [782, 322] on span "Your Security is Our Priority" at bounding box center [788, 355] width 423 height 112
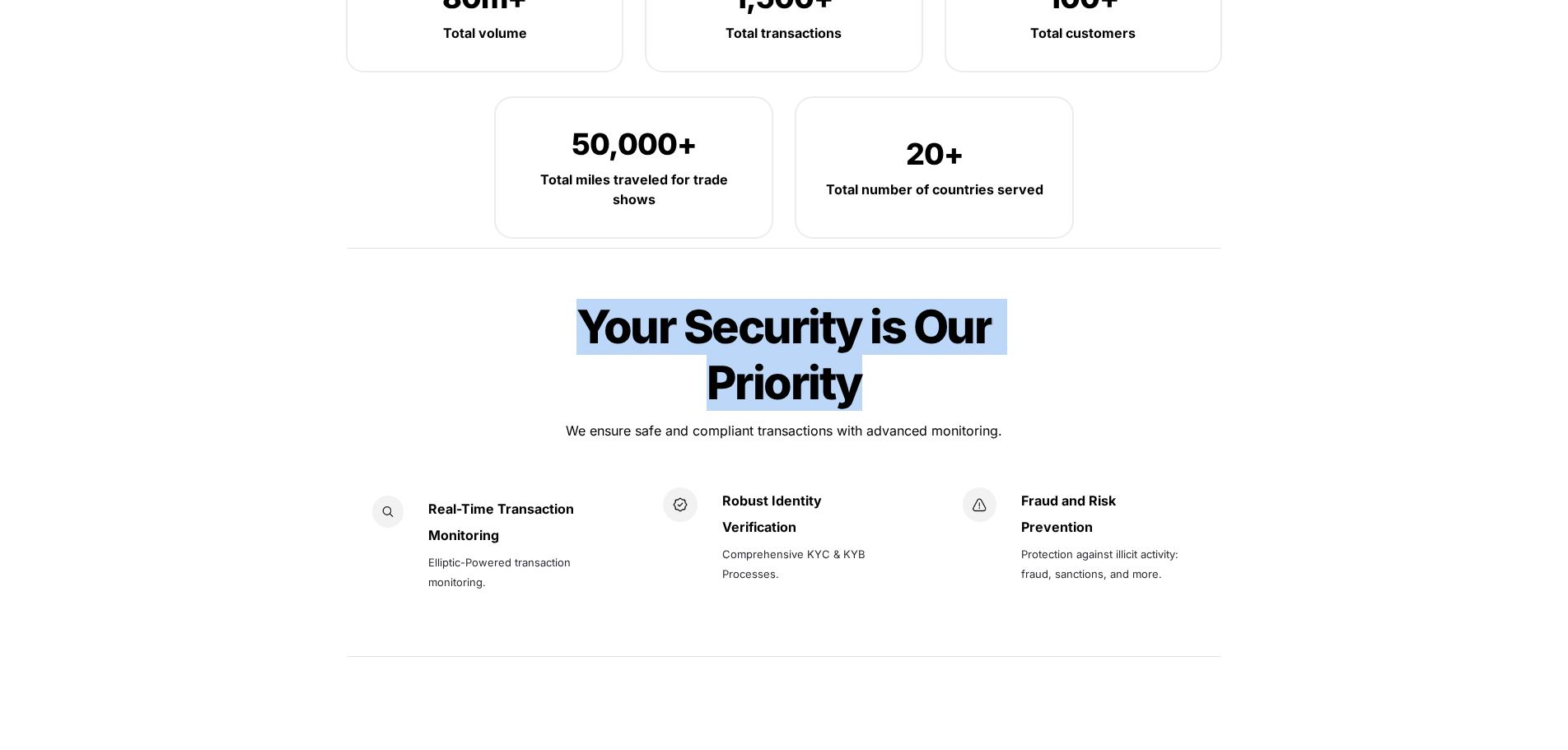
drag, startPoint x: 782, startPoint y: 322, endPoint x: 601, endPoint y: 273, distance: 187.5
click at [601, 299] on span "Your Security is Our Priority" at bounding box center [788, 355] width 423 height 112
click at [660, 343] on h1 "Your Security is Our Priority" at bounding box center [784, 355] width 494 height 125
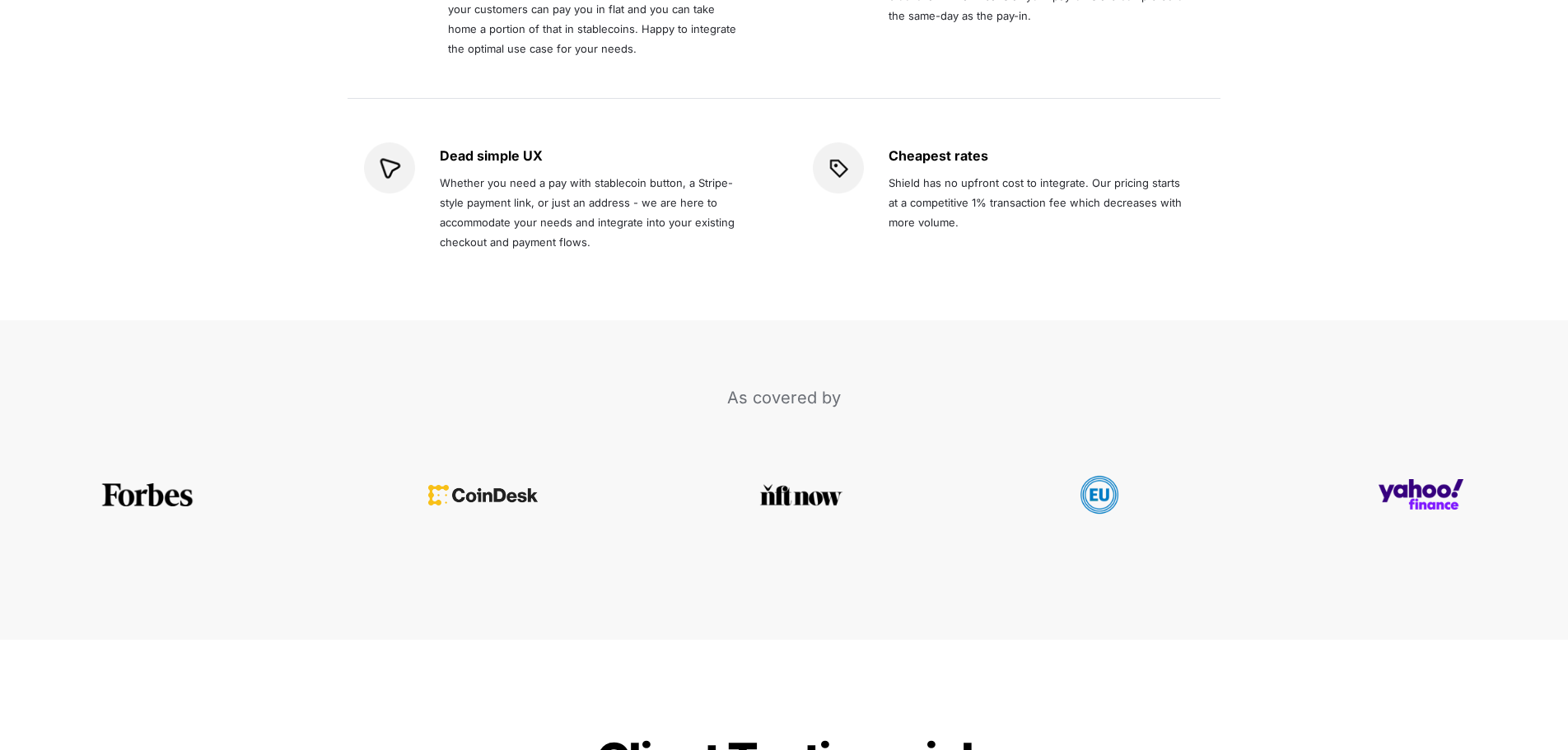
scroll to position [3870, 0]
click at [1095, 174] on span "Shield has no upfront cost to integrate. Our pricing starts at a competitive 1%…" at bounding box center [1037, 200] width 297 height 53
drag, startPoint x: 1095, startPoint y: 128, endPoint x: 959, endPoint y: 147, distance: 137.3
click at [959, 174] on span "Shield has no upfront cost to integrate. Our pricing starts at a competitive 1%…" at bounding box center [1037, 200] width 297 height 53
click at [940, 174] on span "Shield has no upfront cost to integrate. Our pricing starts at a competitive 1%…" at bounding box center [1037, 200] width 297 height 53
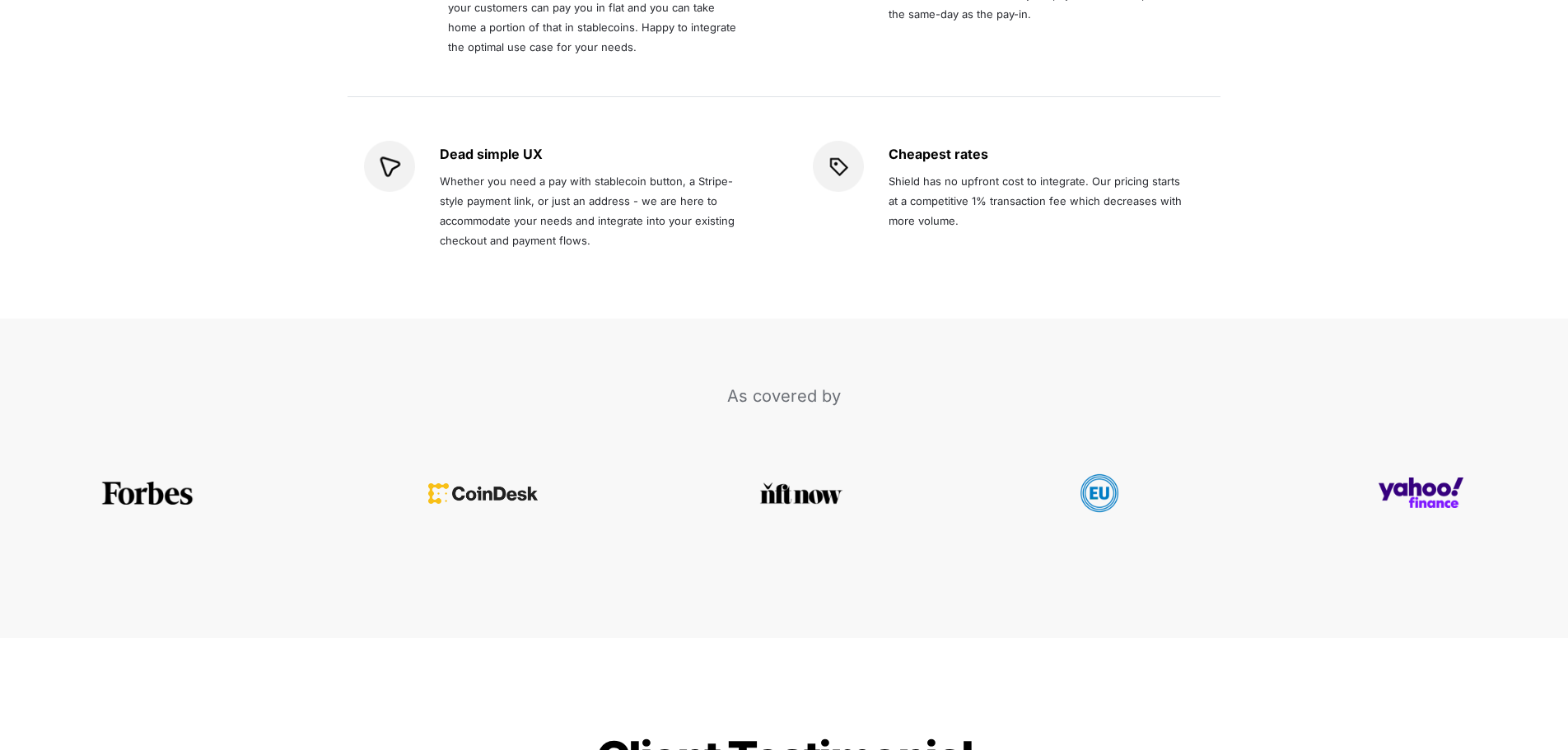
click at [1076, 174] on span "Shield has no upfront cost to integrate. Our pricing starts at a competitive 1%…" at bounding box center [1037, 200] width 297 height 53
drag, startPoint x: 1076, startPoint y: 147, endPoint x: 1115, endPoint y: 149, distance: 39.1
click at [1115, 174] on span "Shield has no upfront cost to integrate. Our pricing starts at a competitive 1%…" at bounding box center [1037, 200] width 297 height 53
click at [1105, 174] on span "Shield has no upfront cost to integrate. Our pricing starts at a competitive 1%…" at bounding box center [1037, 200] width 297 height 53
drag, startPoint x: 1105, startPoint y: 145, endPoint x: 1101, endPoint y: 163, distance: 18.4
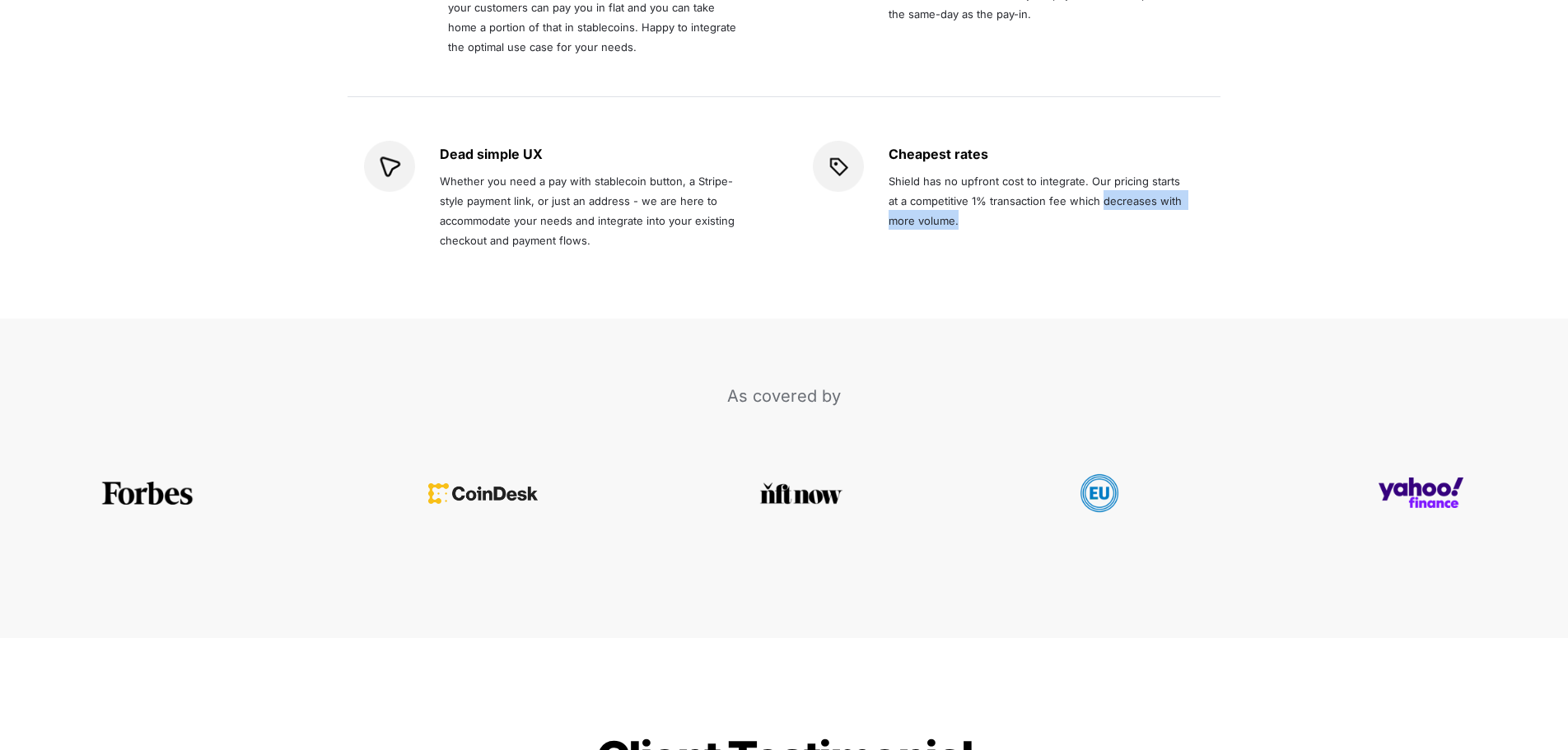
click at [1101, 167] on p "Shield has no upfront cost to integrate. Our pricing starts at a competitive 1%…" at bounding box center [1040, 200] width 303 height 66
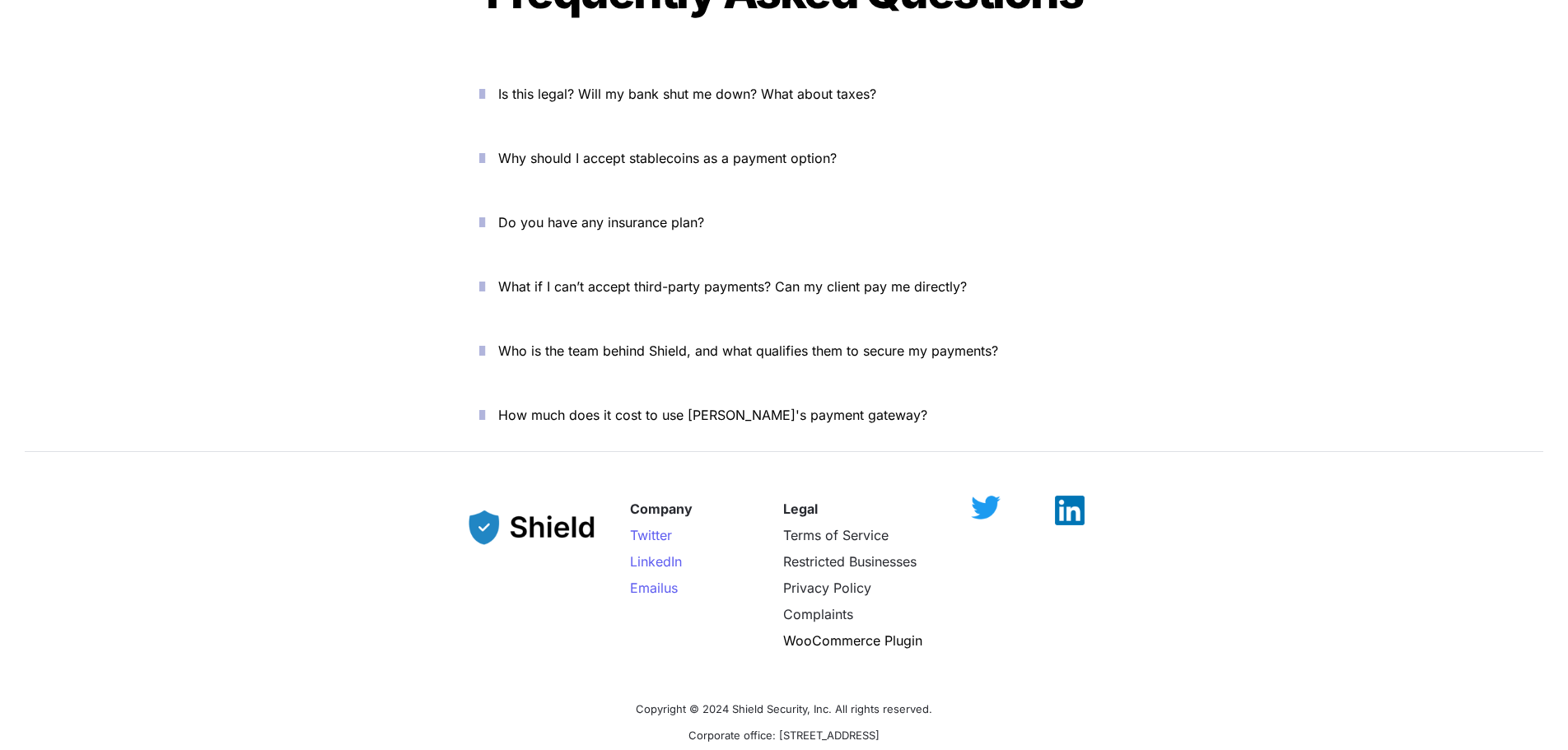
scroll to position [6018, 0]
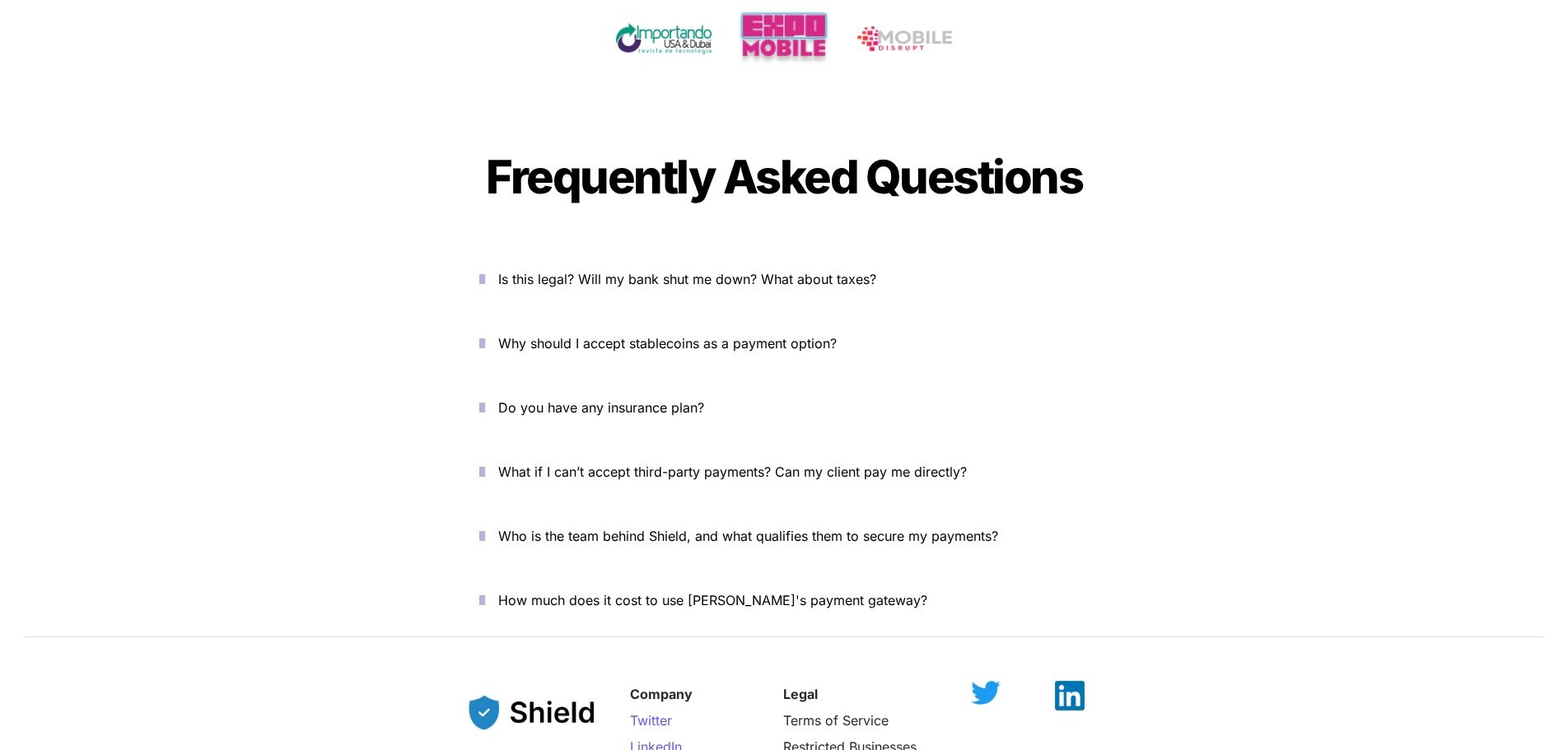
click at [578, 399] on span "Do you have any insurance plan?" at bounding box center [601, 407] width 206 height 17
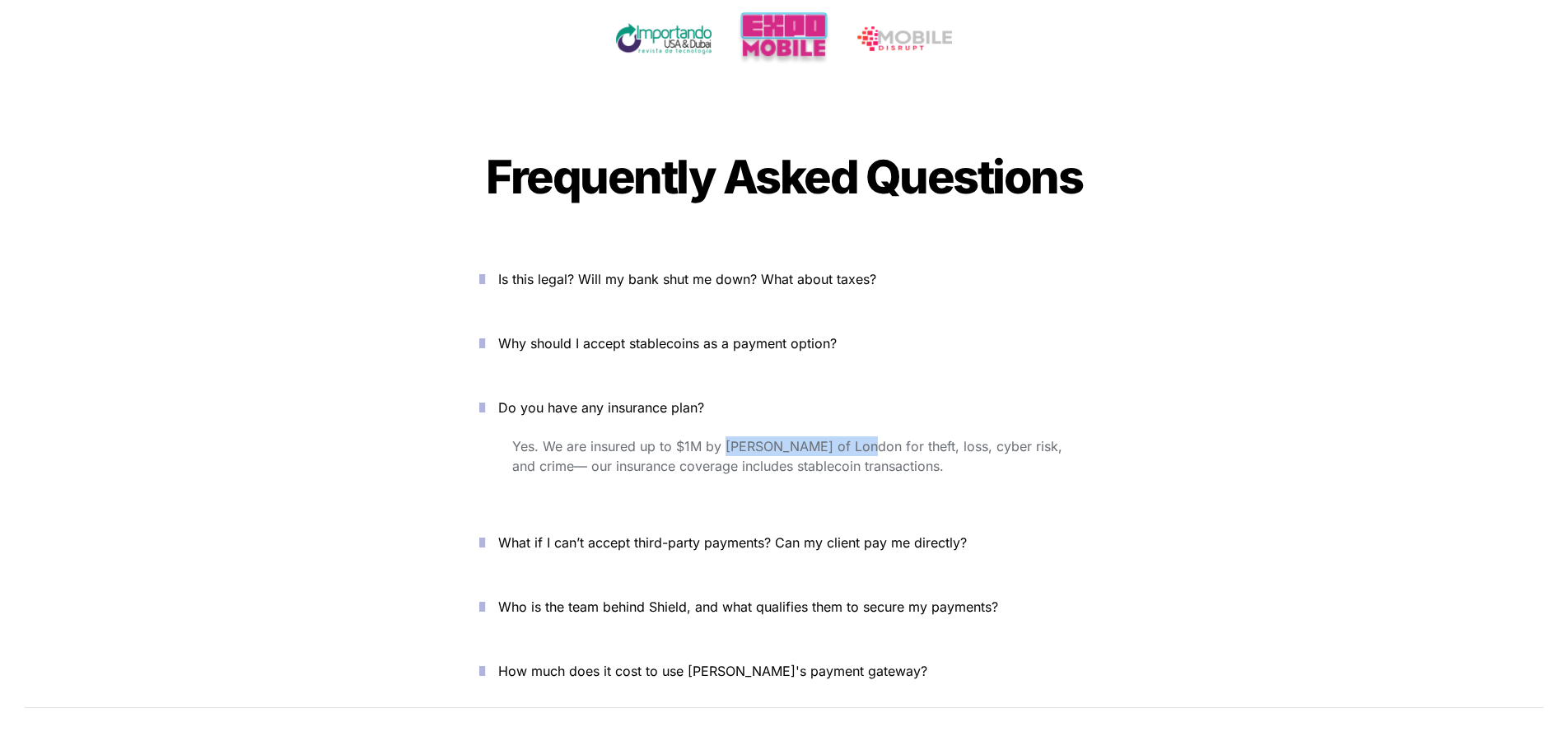
drag, startPoint x: 725, startPoint y: 392, endPoint x: 866, endPoint y: 387, distance: 141.1
click at [853, 438] on span "Yes. We are insured up to $1M by Lloyd’s of London for theft, loss, cyber risk,…" at bounding box center [789, 456] width 554 height 36
click at [883, 438] on span "Yes. We are insured up to $1M by Lloyd’s of London for theft, loss, cyber risk,…" at bounding box center [789, 456] width 554 height 36
drag, startPoint x: 883, startPoint y: 388, endPoint x: 947, endPoint y: 393, distance: 64.2
click at [946, 438] on span "Yes. We are insured up to $1M by Lloyd’s of London for theft, loss, cyber risk,…" at bounding box center [789, 456] width 554 height 36
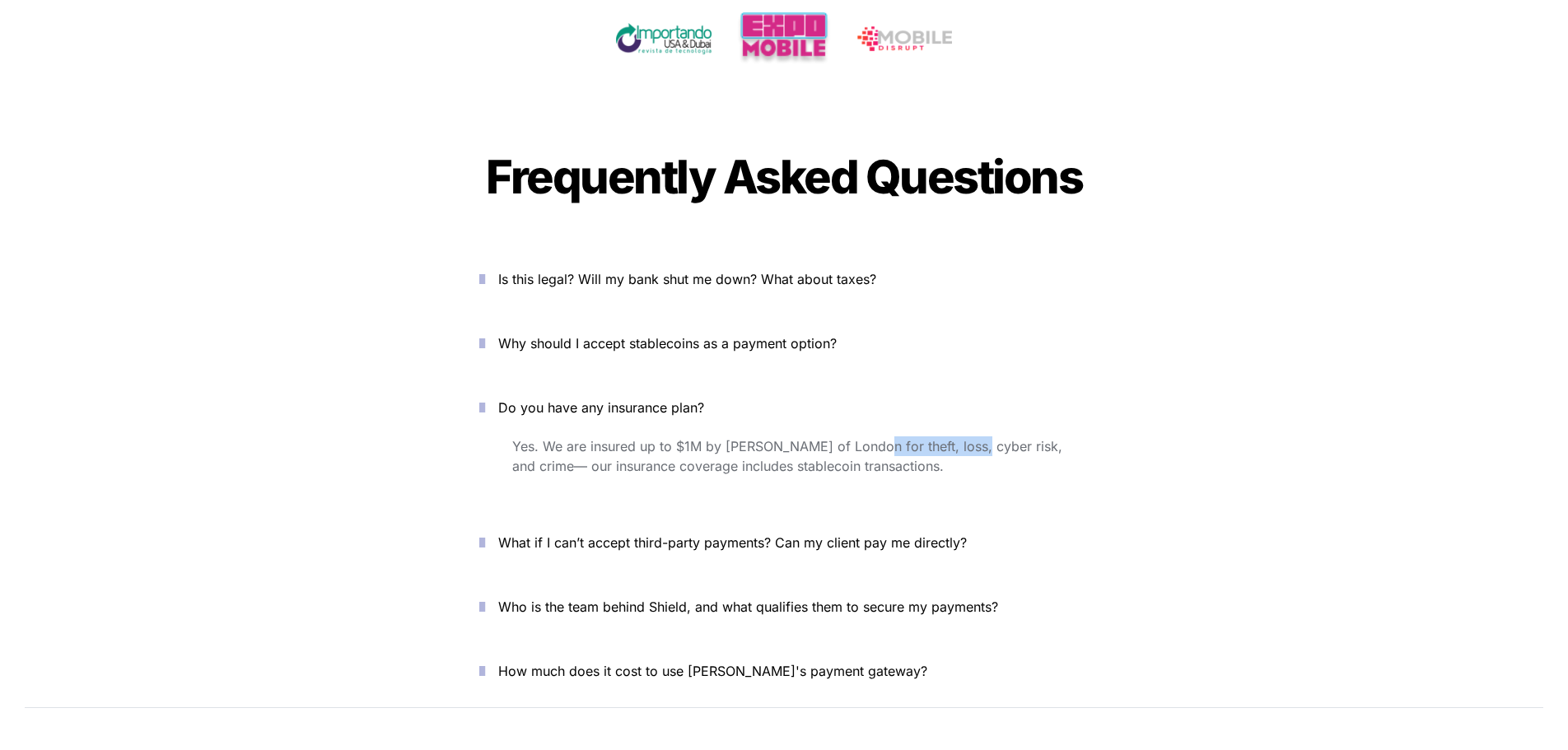
click at [947, 438] on span "Yes. We are insured up to $1M by Lloyd’s of London for theft, loss, cyber risk,…" at bounding box center [789, 456] width 554 height 36
click at [730, 530] on p "What if I can’t accept third-party payments? Can my client pay me directly?" at bounding box center [793, 543] width 591 height 26
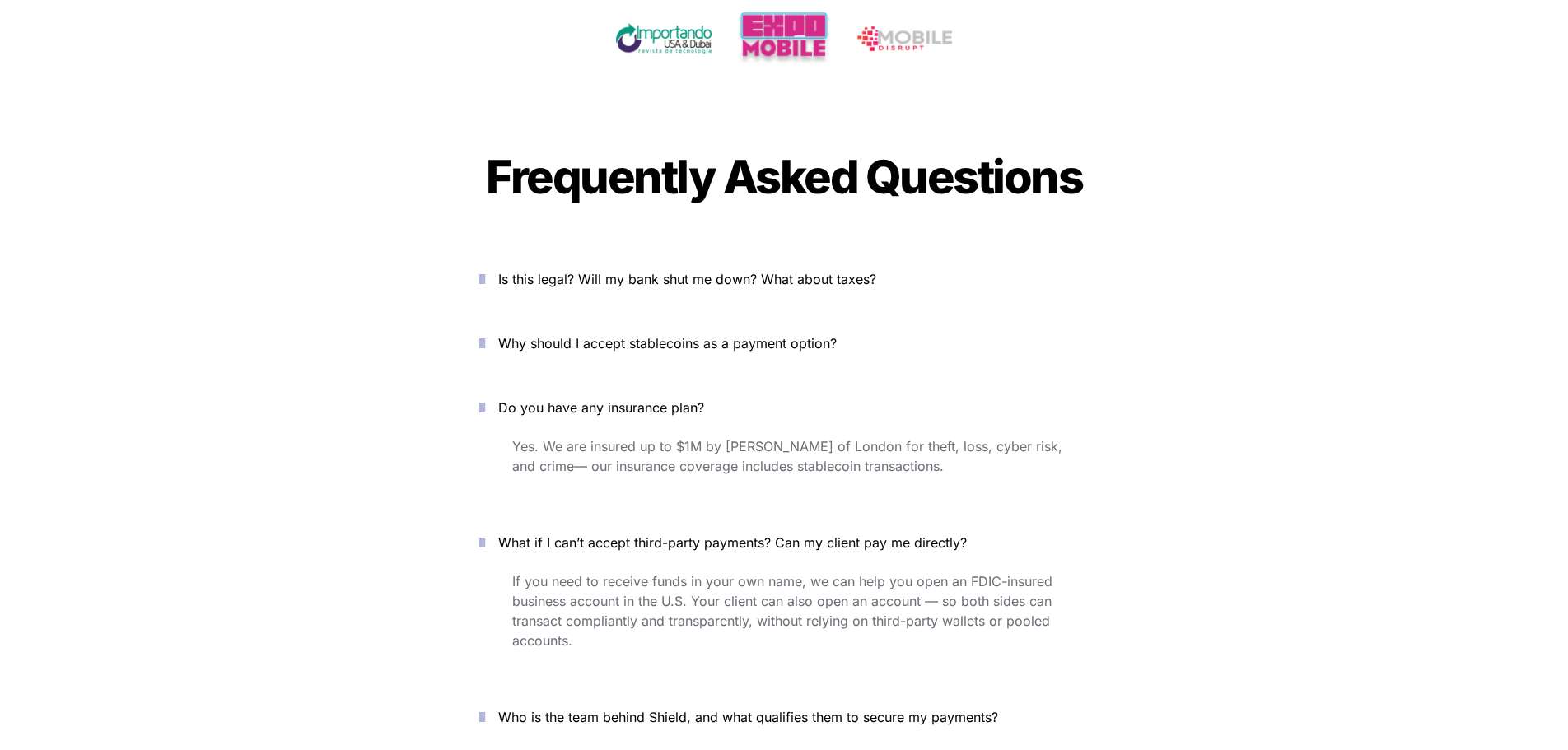
click at [734, 535] on span "What if I can’t accept third-party payments? Can my client pay me directly?" at bounding box center [732, 543] width 468 height 17
click at [665, 573] on span "If you need to receive funds in your own name, we can help you open an FDIC-ins…" at bounding box center [784, 611] width 544 height 76
drag, startPoint x: 665, startPoint y: 530, endPoint x: 811, endPoint y: 528, distance: 146.0
click at [811, 573] on span "If you need to receive funds in your own name, we can help you open an FDIC-ins…" at bounding box center [784, 611] width 544 height 76
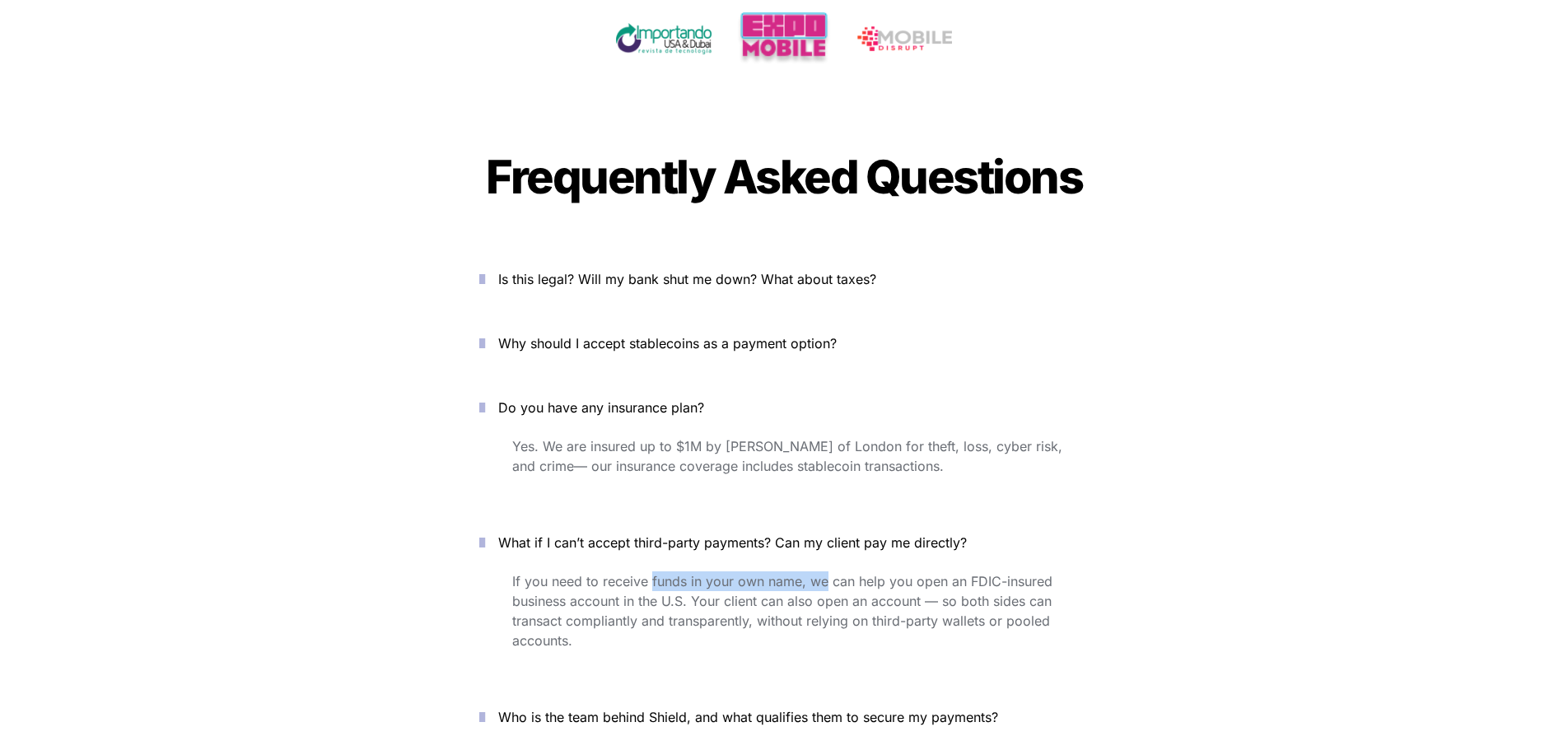
click at [811, 573] on span "If you need to receive funds in your own name, we can help you open an FDIC-ins…" at bounding box center [784, 611] width 544 height 76
click at [819, 573] on span "If you need to receive funds in your own name, we can help you open an FDIC-ins…" at bounding box center [784, 611] width 544 height 76
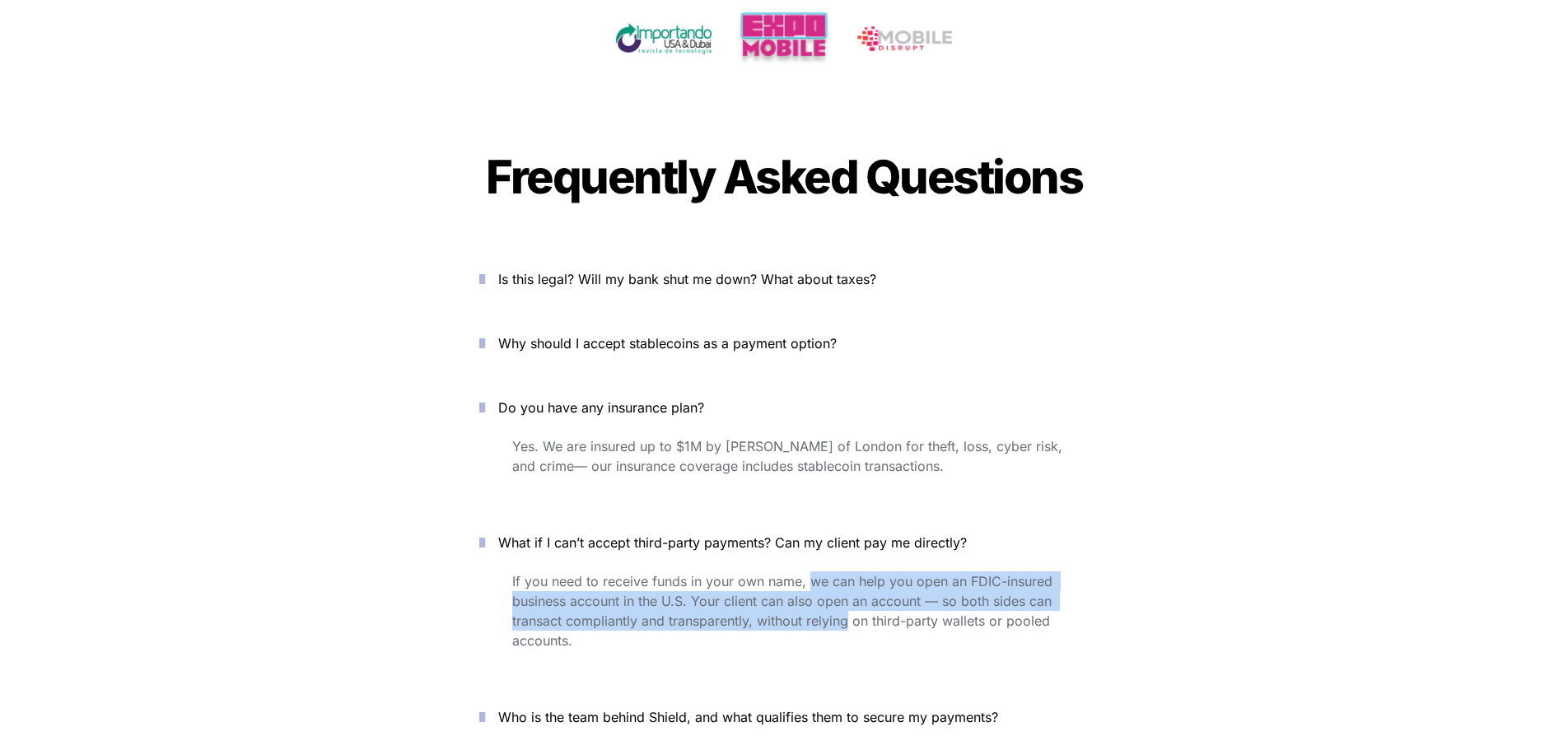
drag, startPoint x: 819, startPoint y: 528, endPoint x: 815, endPoint y: 564, distance: 36.2
click at [815, 573] on span "If you need to receive funds in your own name, we can help you open an FDIC-ins…" at bounding box center [784, 611] width 544 height 76
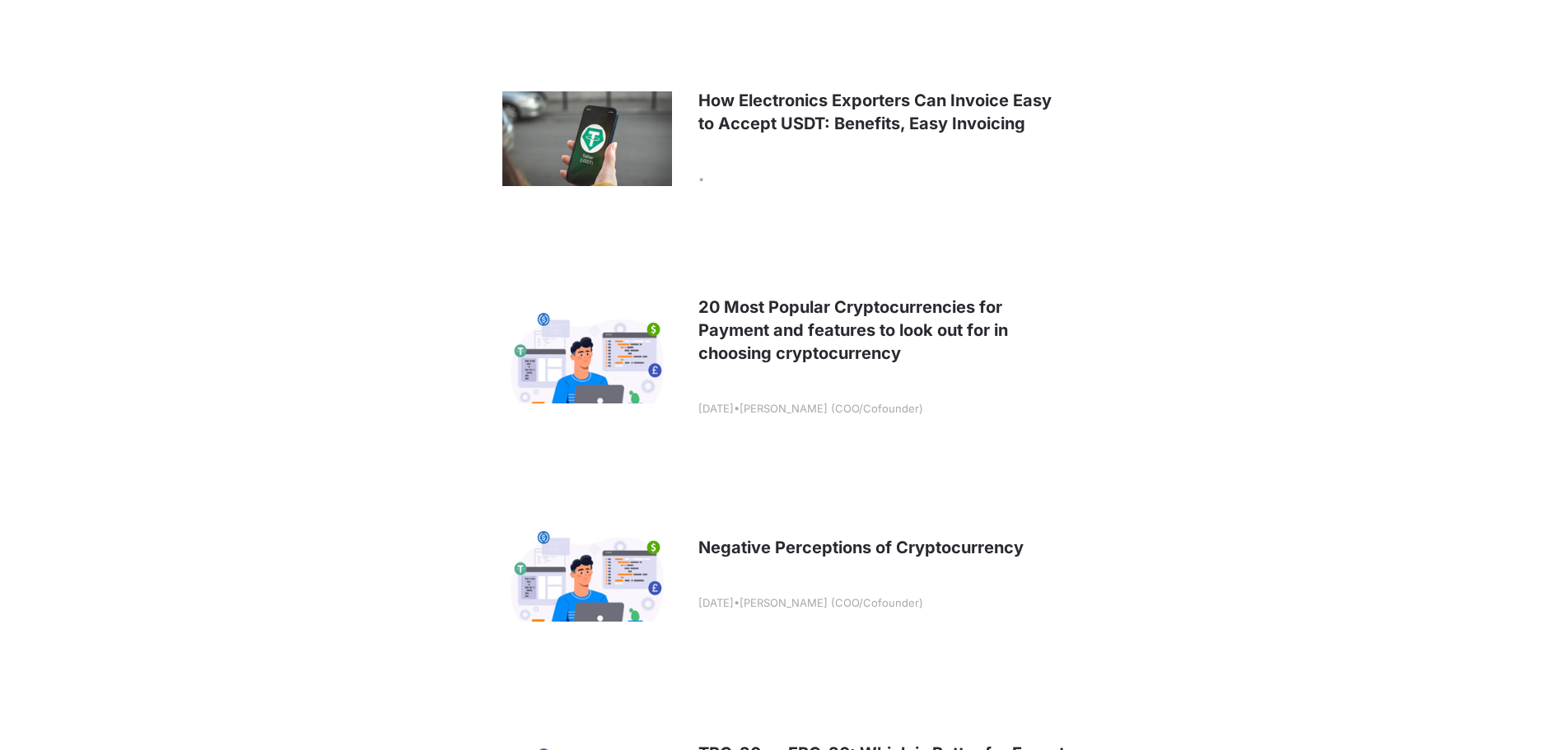
scroll to position [577, 0]
